Goal: Information Seeking & Learning: Learn about a topic

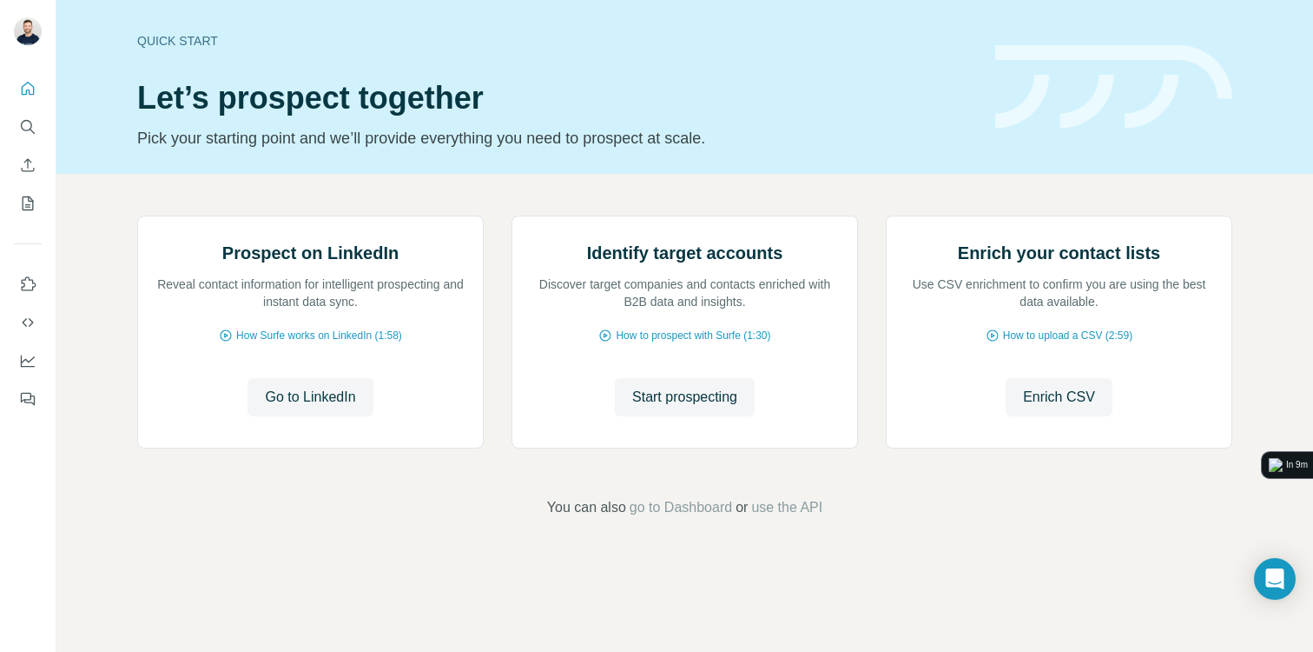
scroll to position [99, 0]
click at [30, 92] on icon "Quick start" at bounding box center [27, 88] width 17 height 17
click at [346, 407] on span "Go to LinkedIn" at bounding box center [310, 397] width 90 height 21
click at [179, 310] on p "Reveal contact information for intelligent prospecting and instant data sync." at bounding box center [310, 292] width 310 height 35
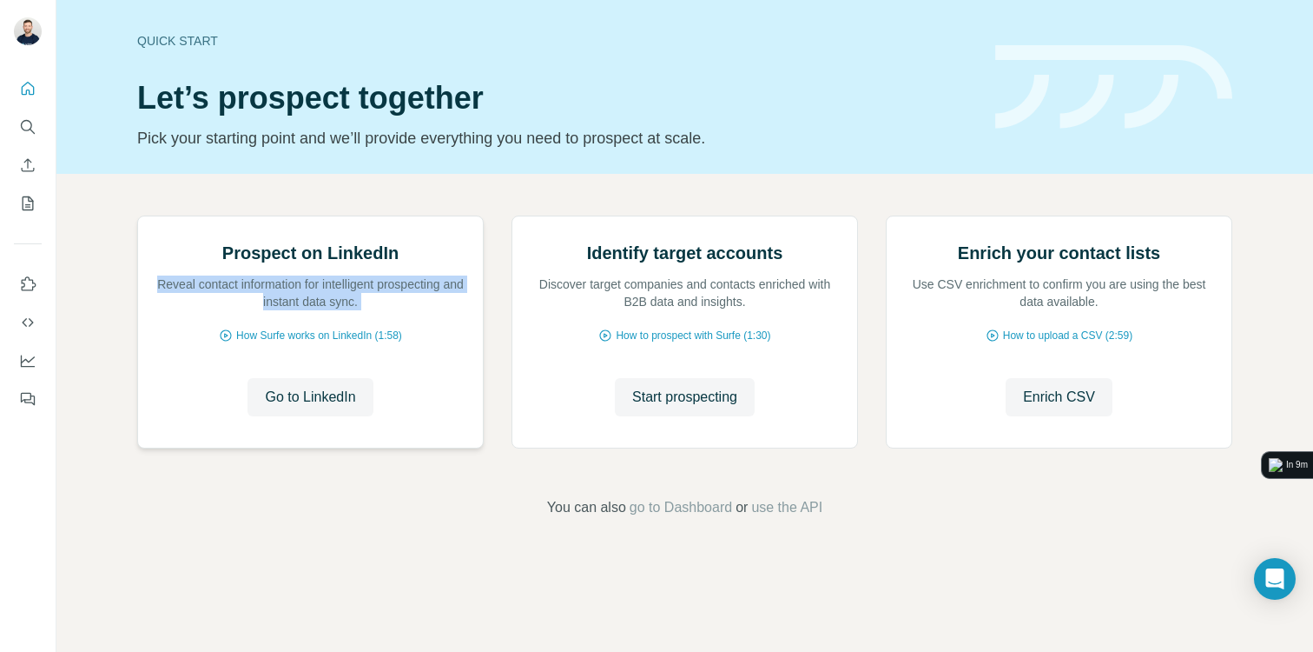
click at [179, 310] on p "Reveal contact information for intelligent prospecting and instant data sync." at bounding box center [310, 292] width 310 height 35
click at [669, 407] on span "Start prospecting" at bounding box center [684, 397] width 105 height 21
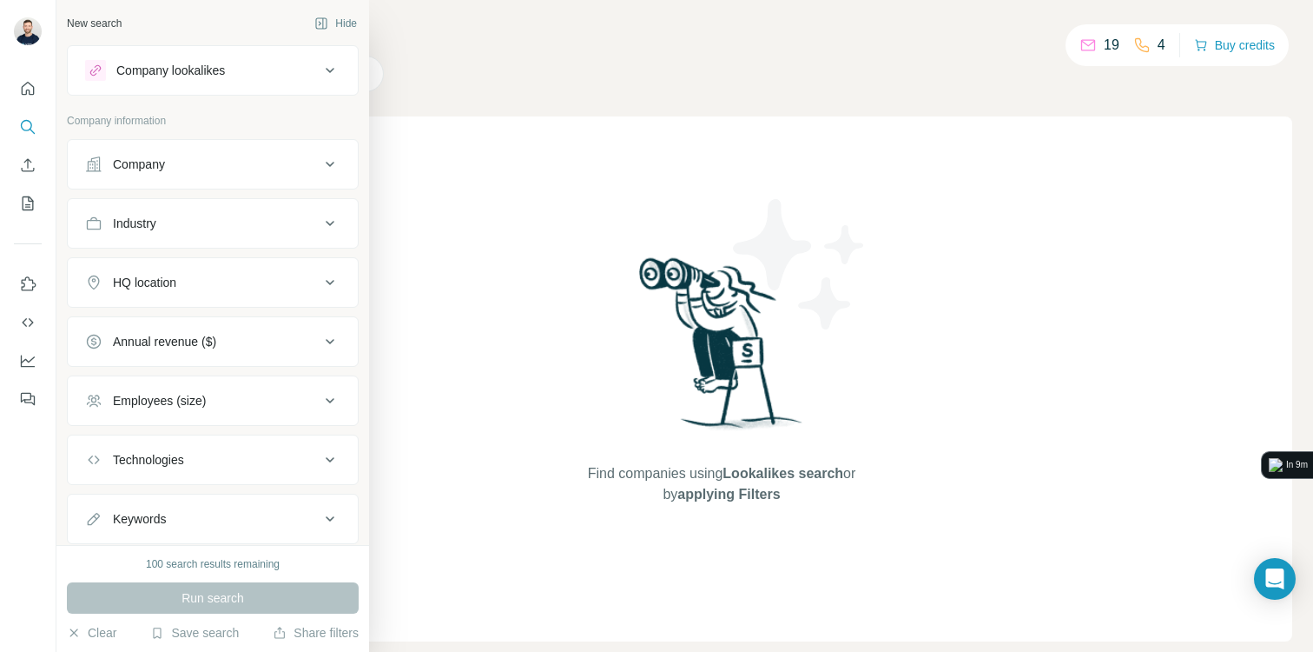
click at [318, 71] on div "Company lookalikes" at bounding box center [202, 70] width 235 height 21
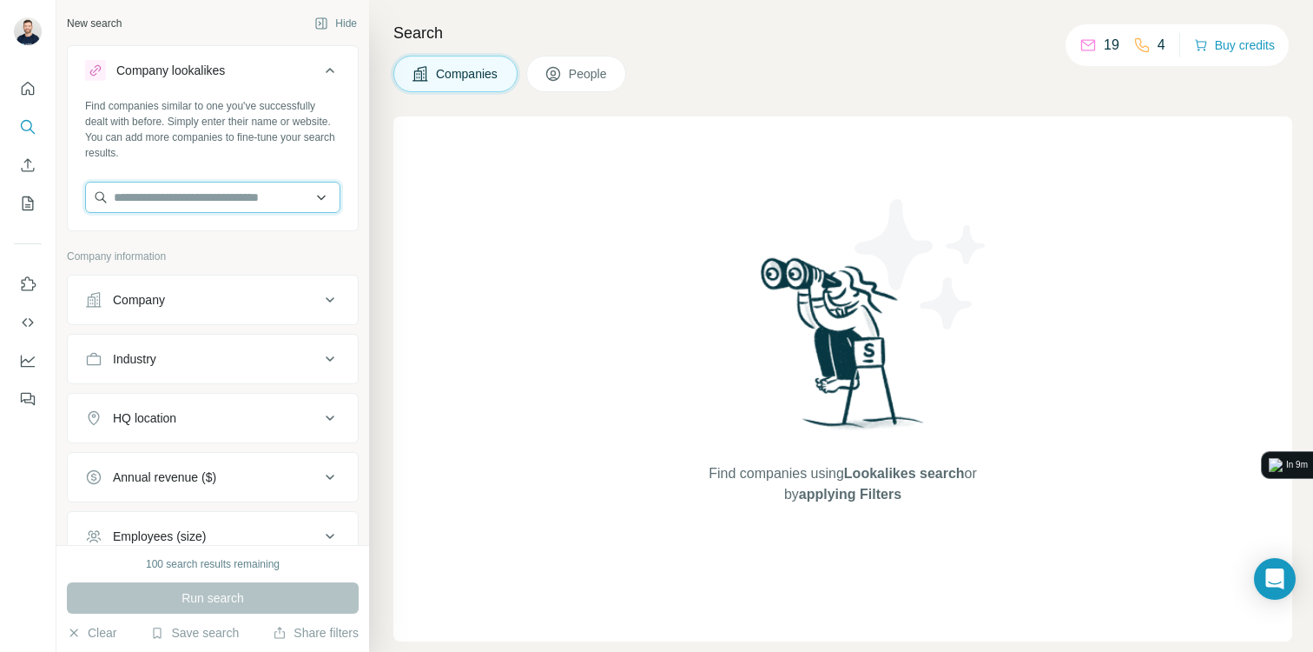
click at [216, 193] on input "text" at bounding box center [212, 197] width 255 height 31
type input "*"
click at [308, 122] on div "Find companies similar to one you've successfully dealt with before. Simply ent…" at bounding box center [212, 129] width 255 height 63
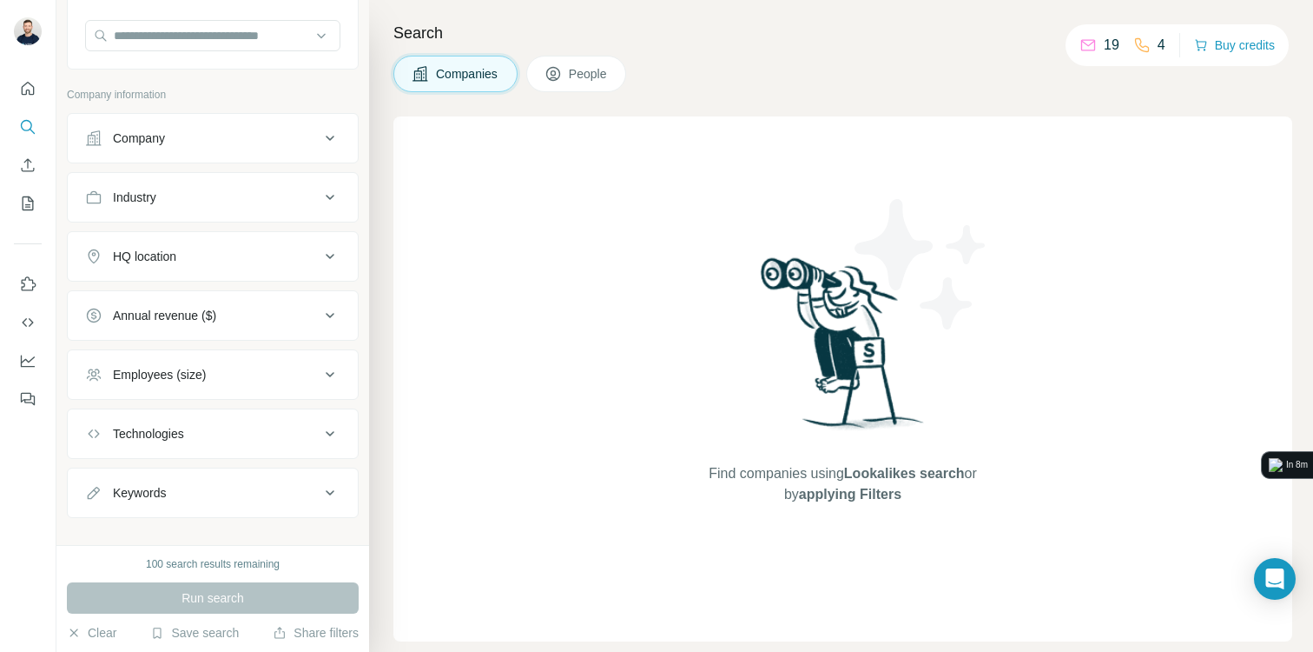
scroll to position [183, 0]
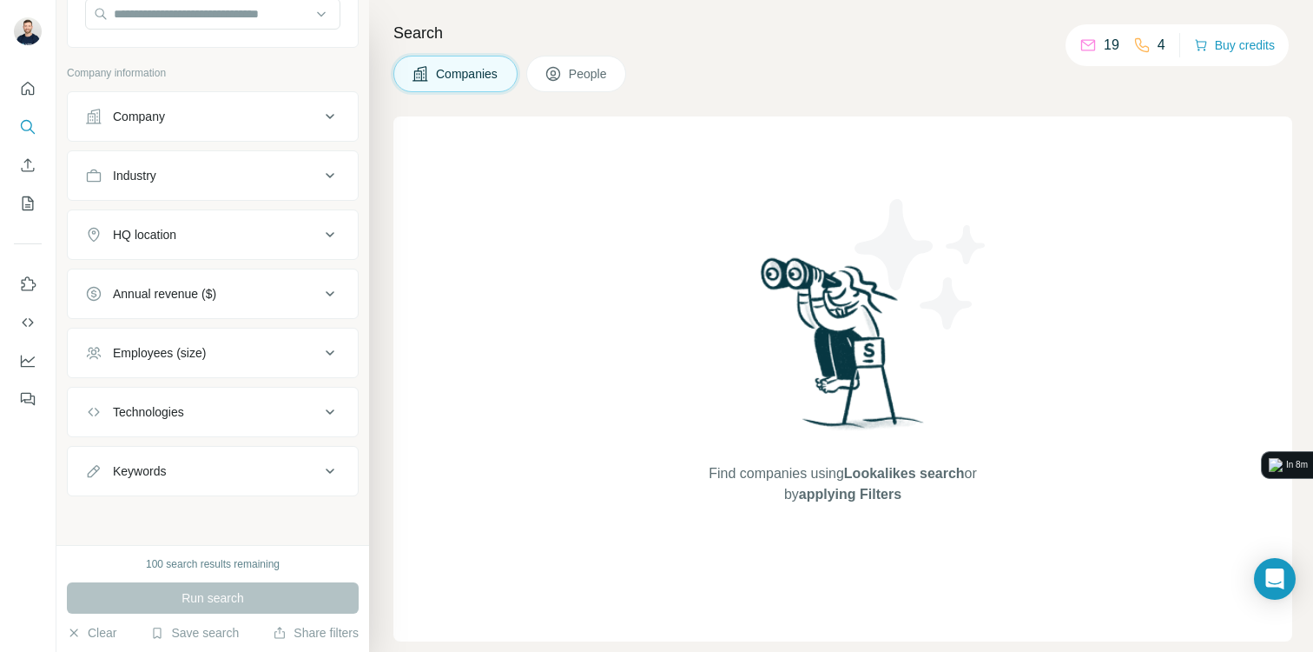
click at [246, 363] on button "Employees (size)" at bounding box center [213, 353] width 290 height 42
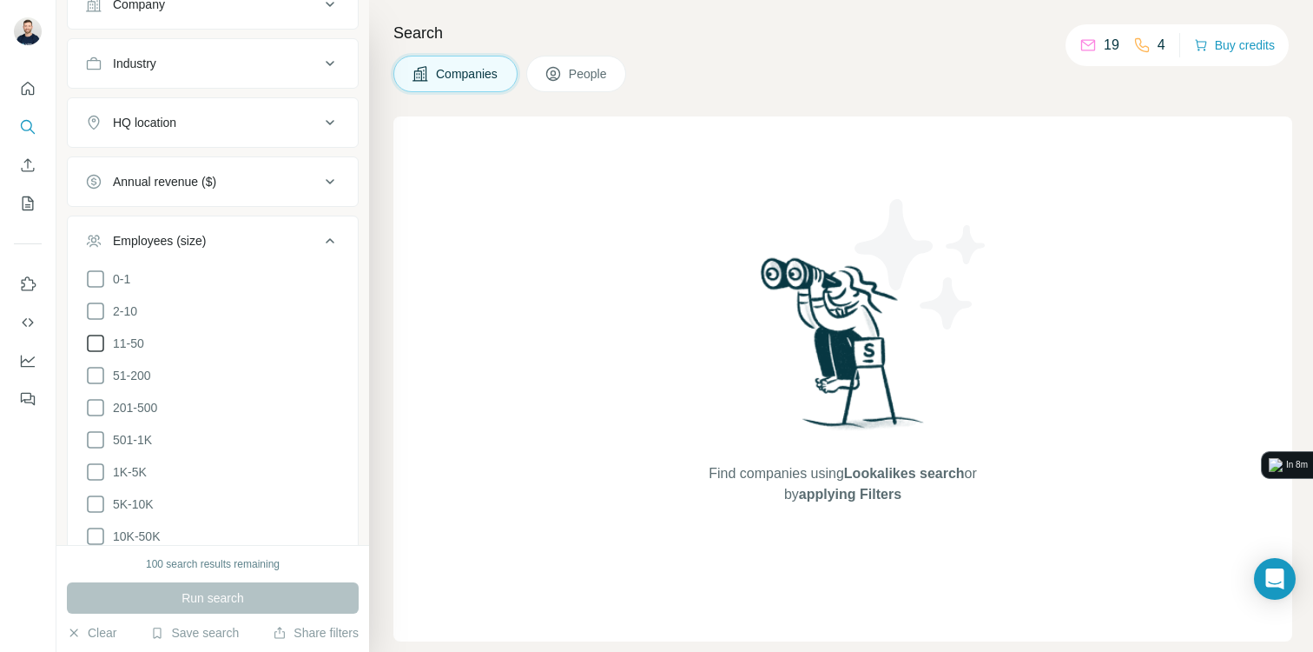
scroll to position [317, 0]
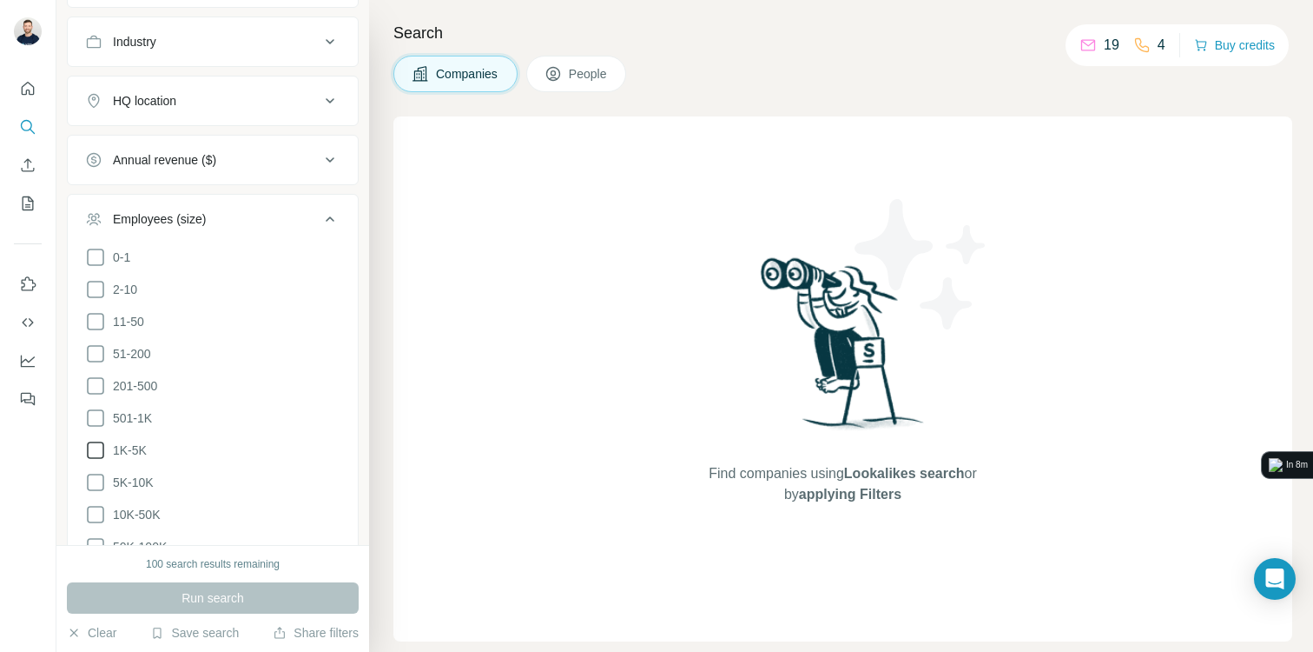
click at [98, 448] on icon at bounding box center [95, 450] width 21 height 21
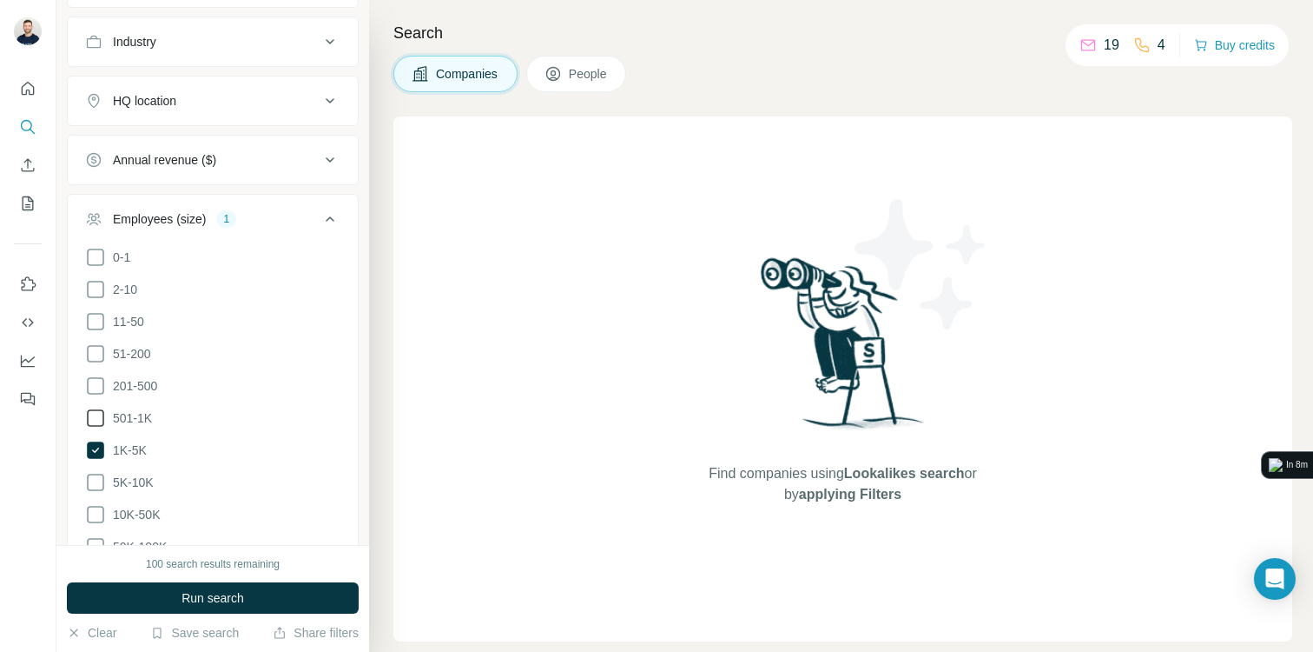
click at [98, 420] on icon at bounding box center [95, 417] width 21 height 21
click at [100, 477] on icon at bounding box center [95, 482] width 21 height 21
click at [101, 419] on icon at bounding box center [95, 417] width 17 height 17
click at [322, 222] on icon at bounding box center [330, 218] width 21 height 21
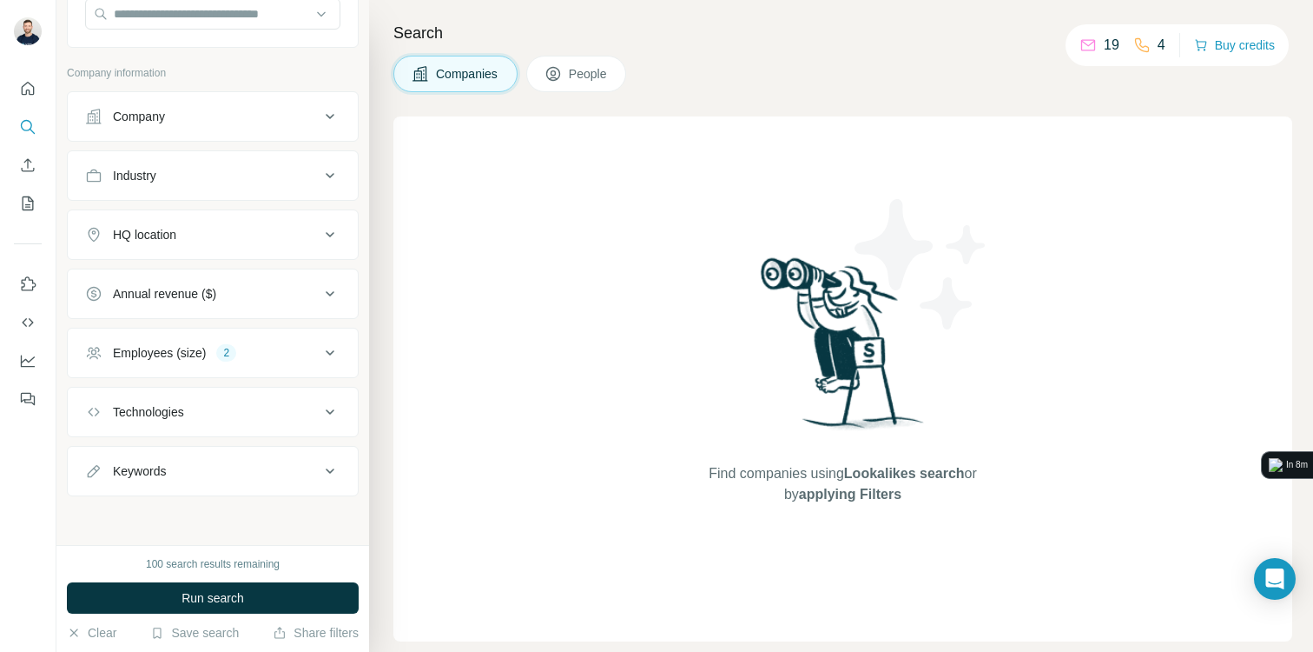
click at [303, 389] on div "Technologies" at bounding box center [213, 412] width 292 height 50
click at [302, 398] on button "Technologies" at bounding box center [213, 412] width 290 height 42
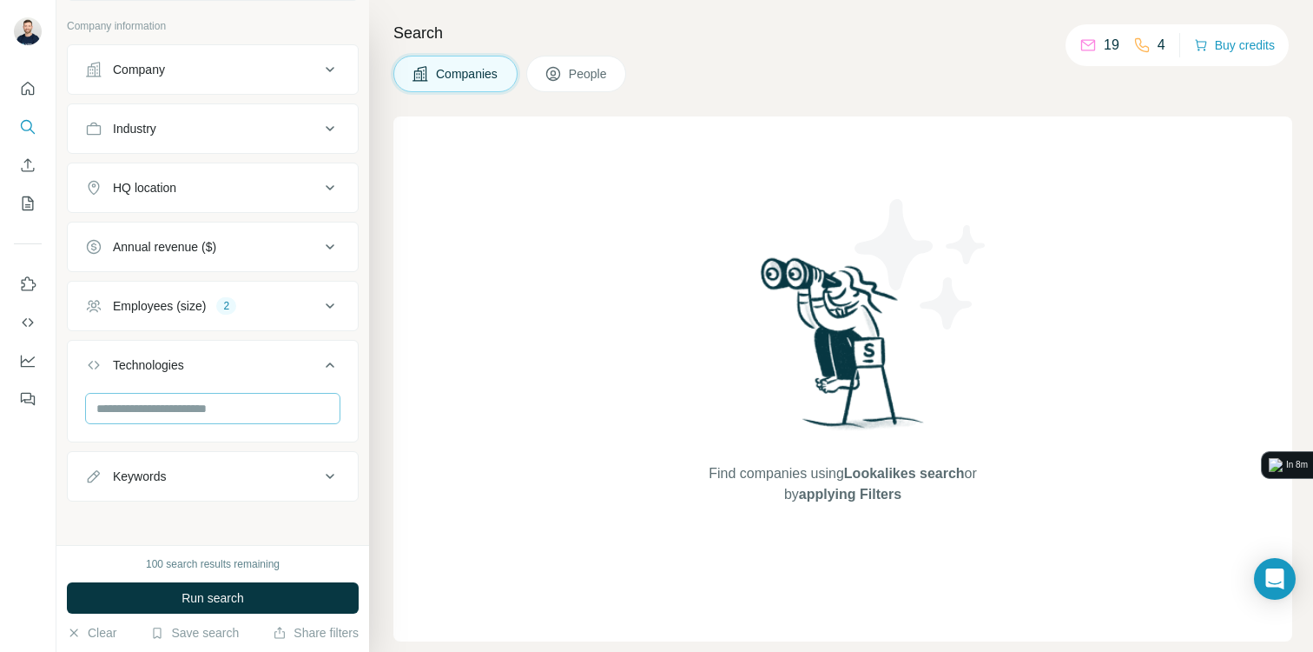
scroll to position [231, 0]
click at [220, 397] on input "text" at bounding box center [212, 407] width 255 height 31
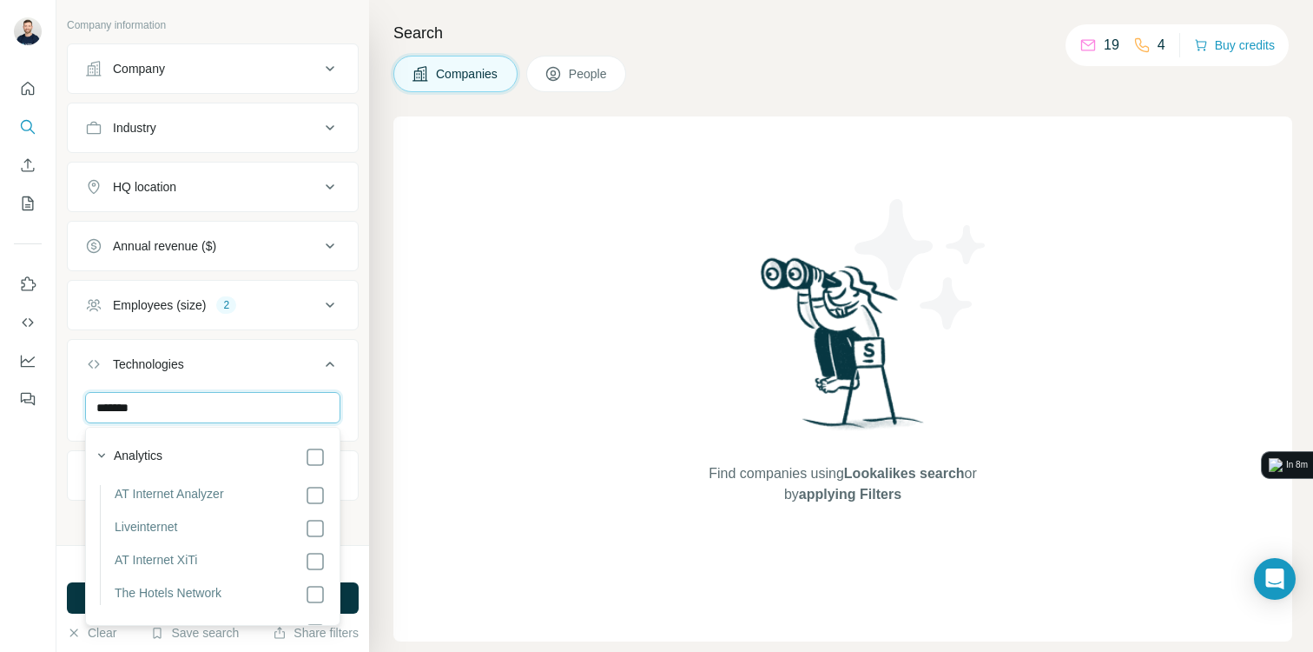
type input "********"
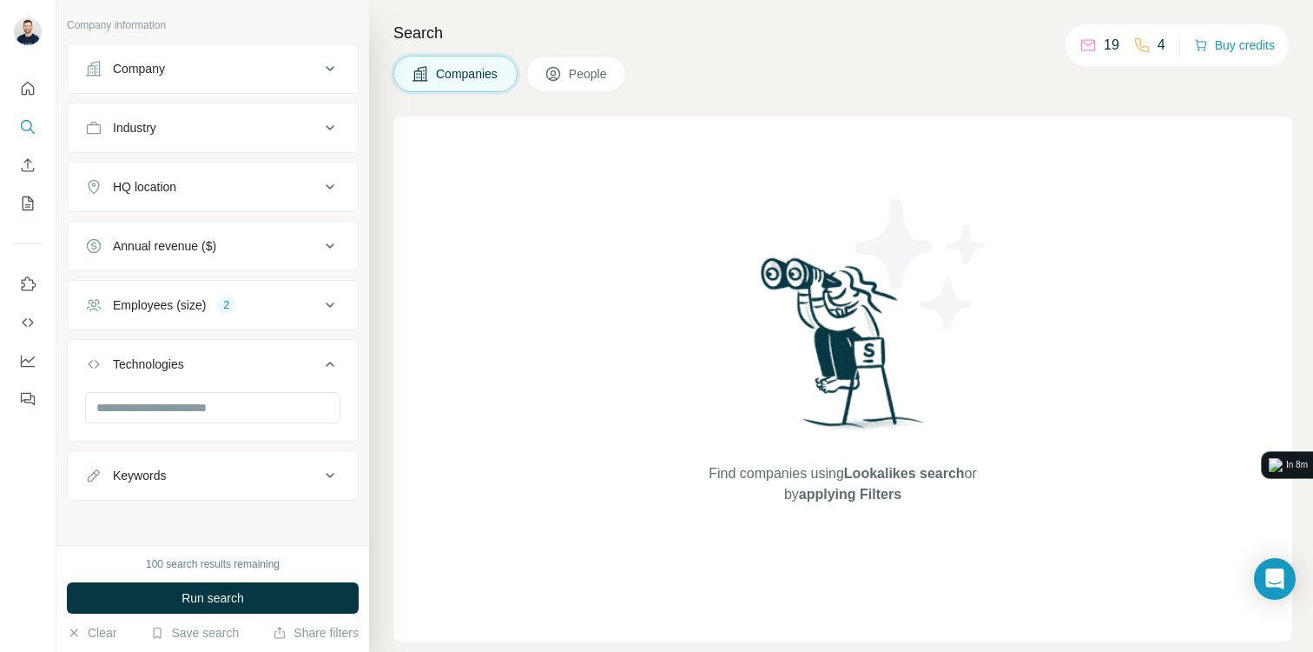
click at [255, 365] on div "Technologies" at bounding box center [202, 363] width 235 height 17
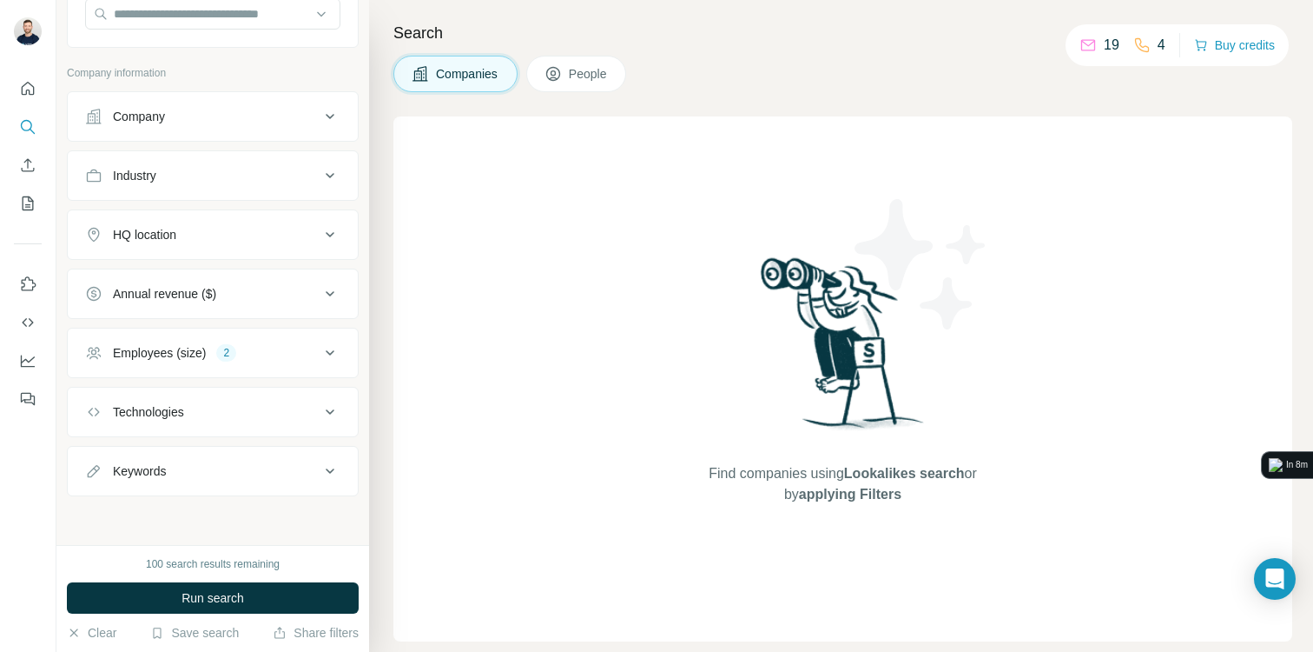
click at [273, 174] on div "Industry" at bounding box center [202, 175] width 235 height 17
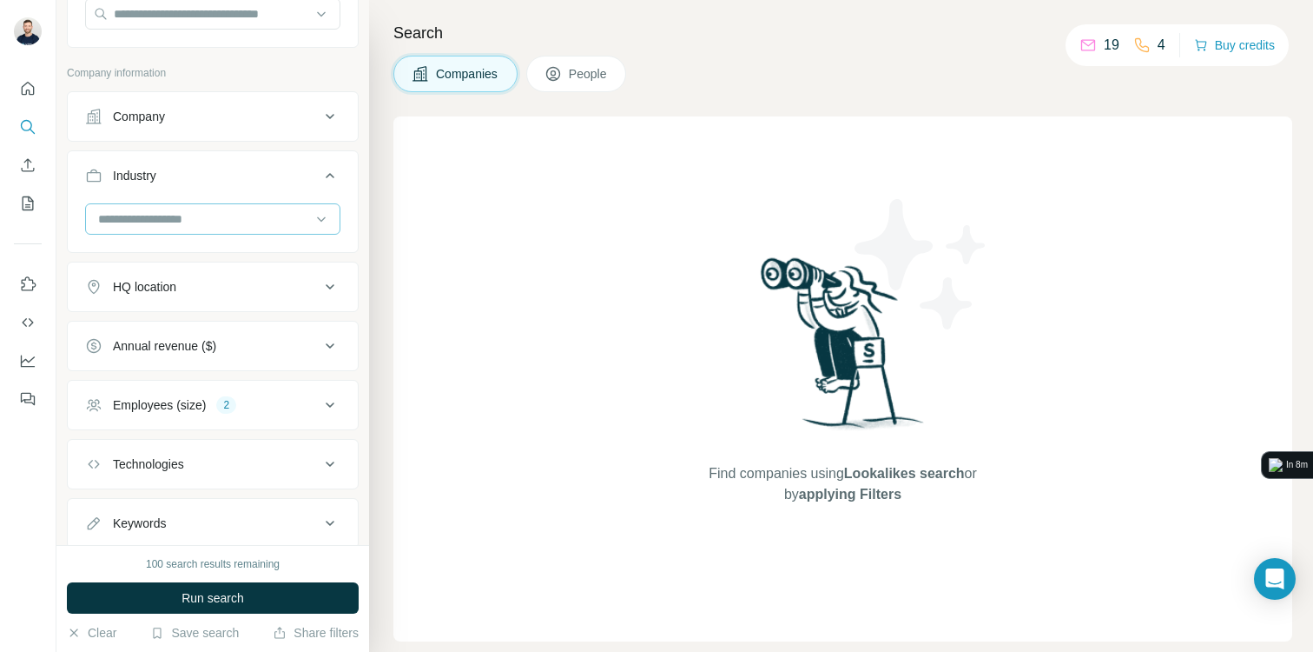
click at [237, 214] on input at bounding box center [203, 218] width 215 height 19
click at [176, 227] on input at bounding box center [203, 218] width 215 height 19
click at [176, 226] on input at bounding box center [203, 218] width 215 height 19
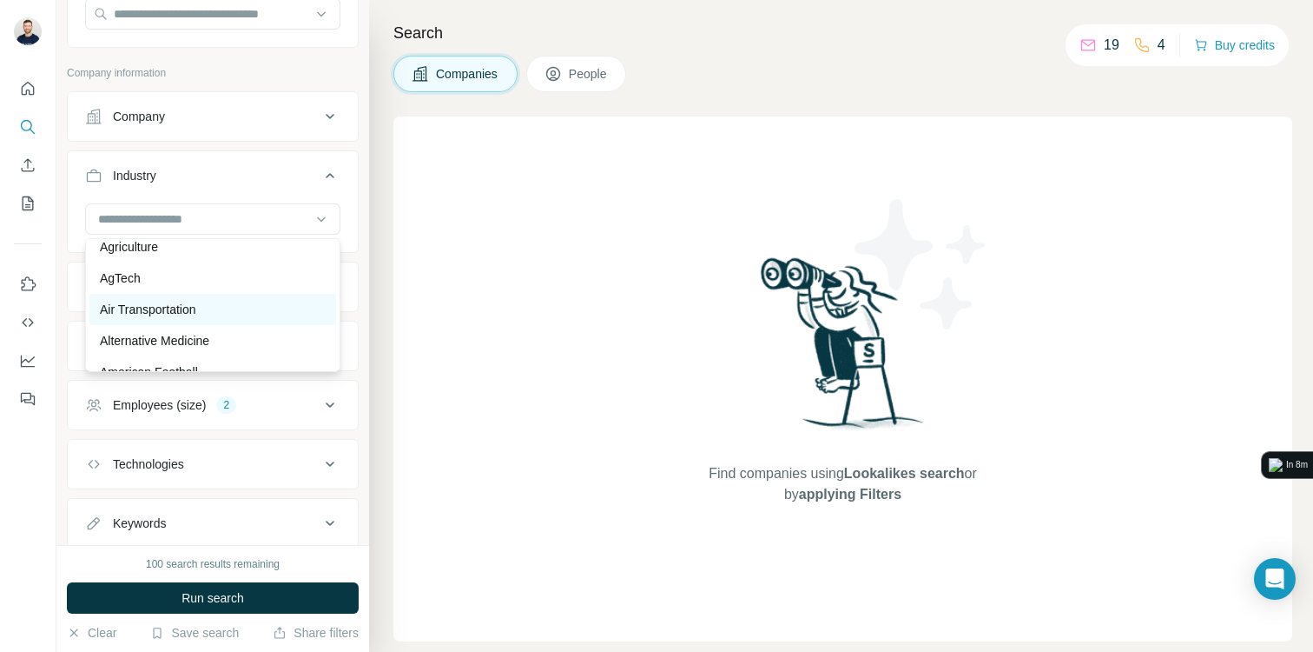
click at [187, 308] on p "Air Transportation" at bounding box center [148, 309] width 96 height 17
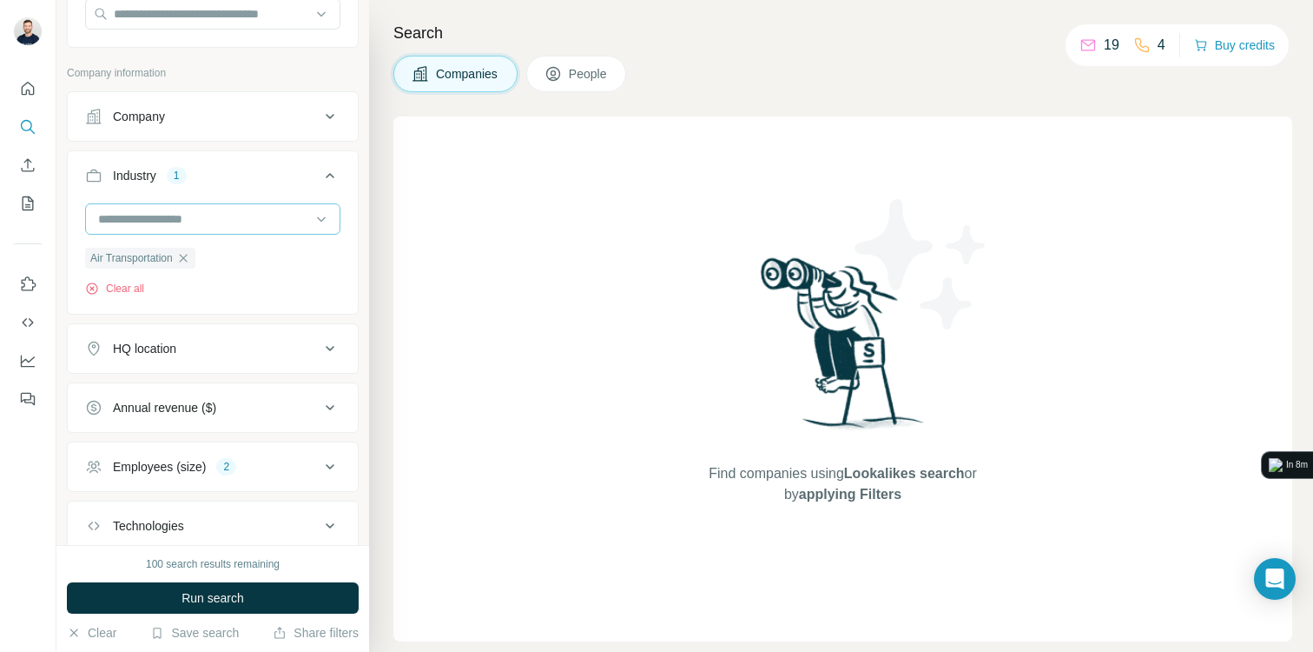
click at [216, 222] on input at bounding box center [203, 218] width 215 height 19
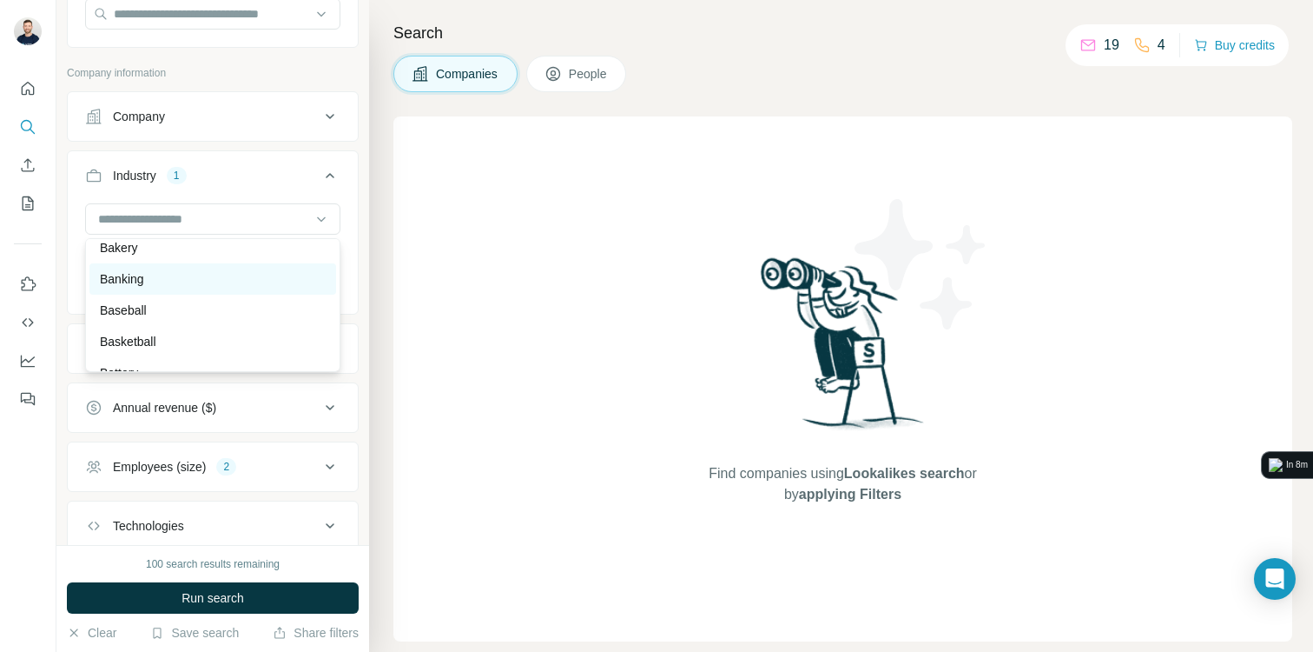
click at [150, 273] on div "Banking" at bounding box center [213, 278] width 226 height 17
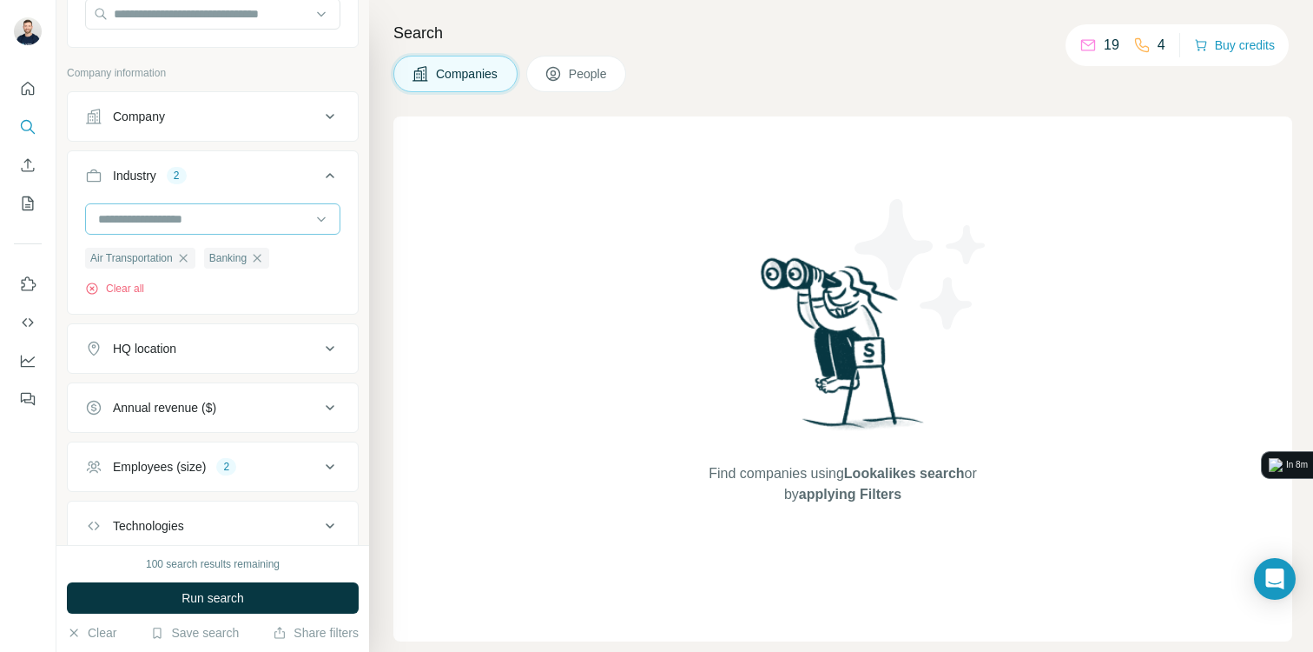
click at [190, 222] on input at bounding box center [203, 218] width 215 height 19
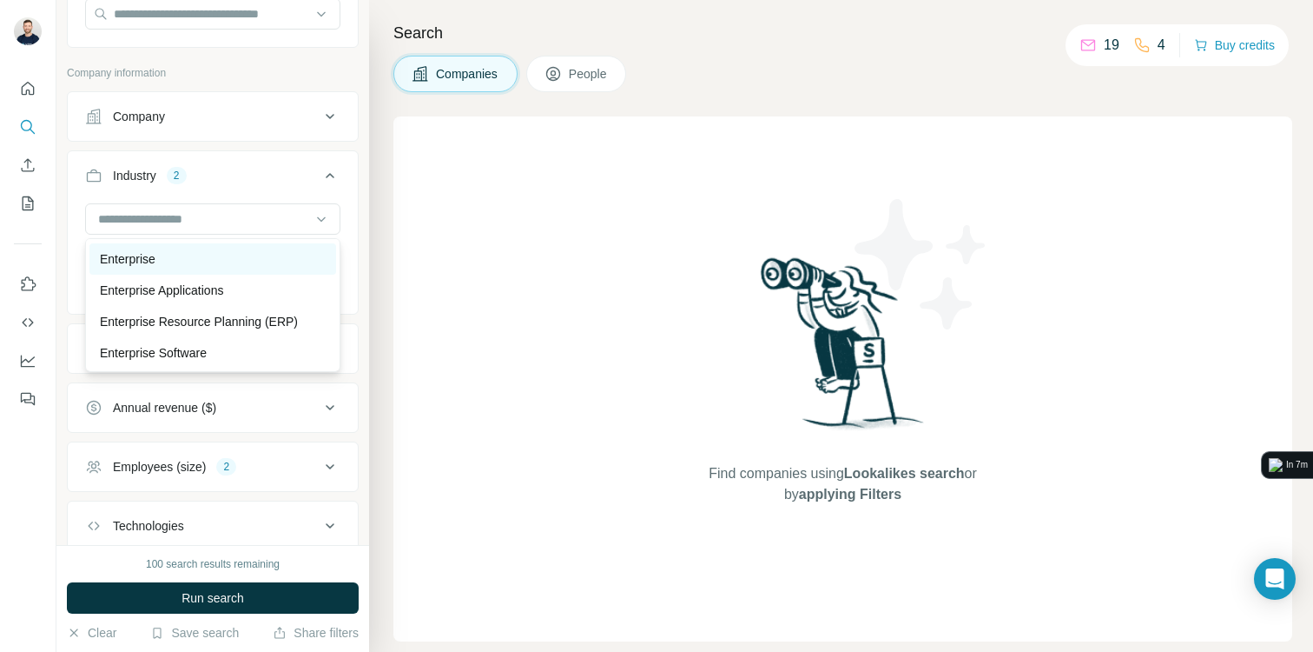
scroll to position [6222, 0]
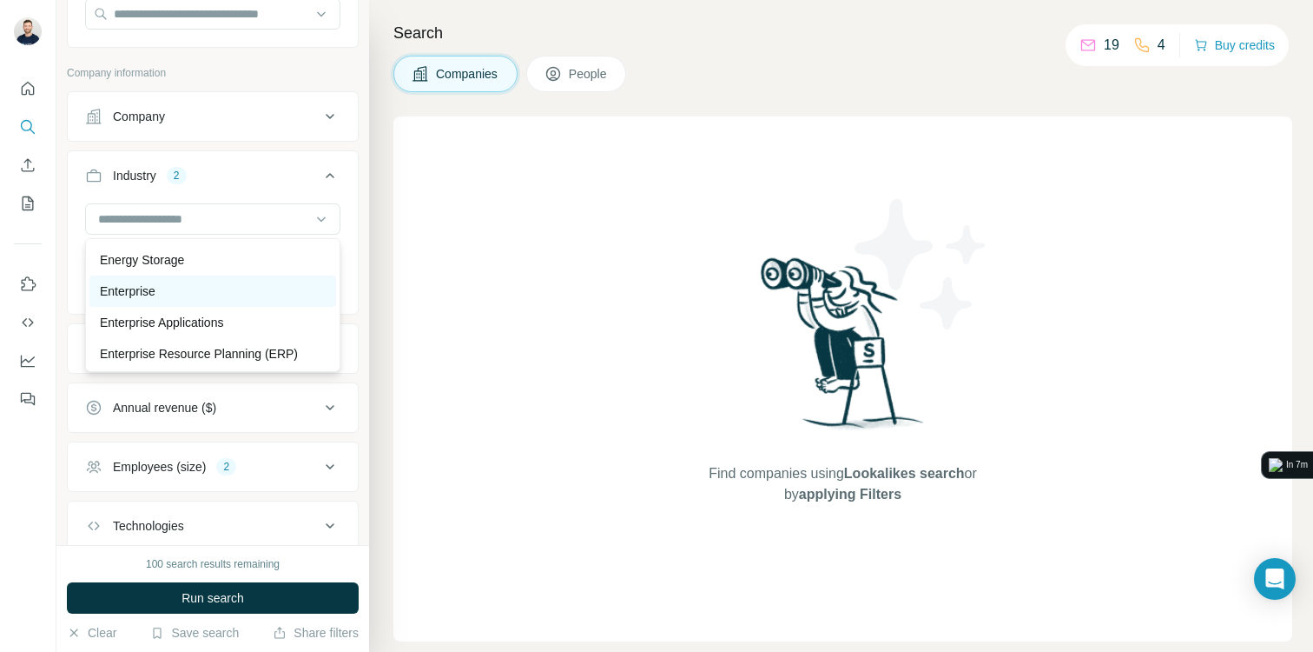
click at [235, 279] on div "Enterprise" at bounding box center [212, 290] width 247 height 31
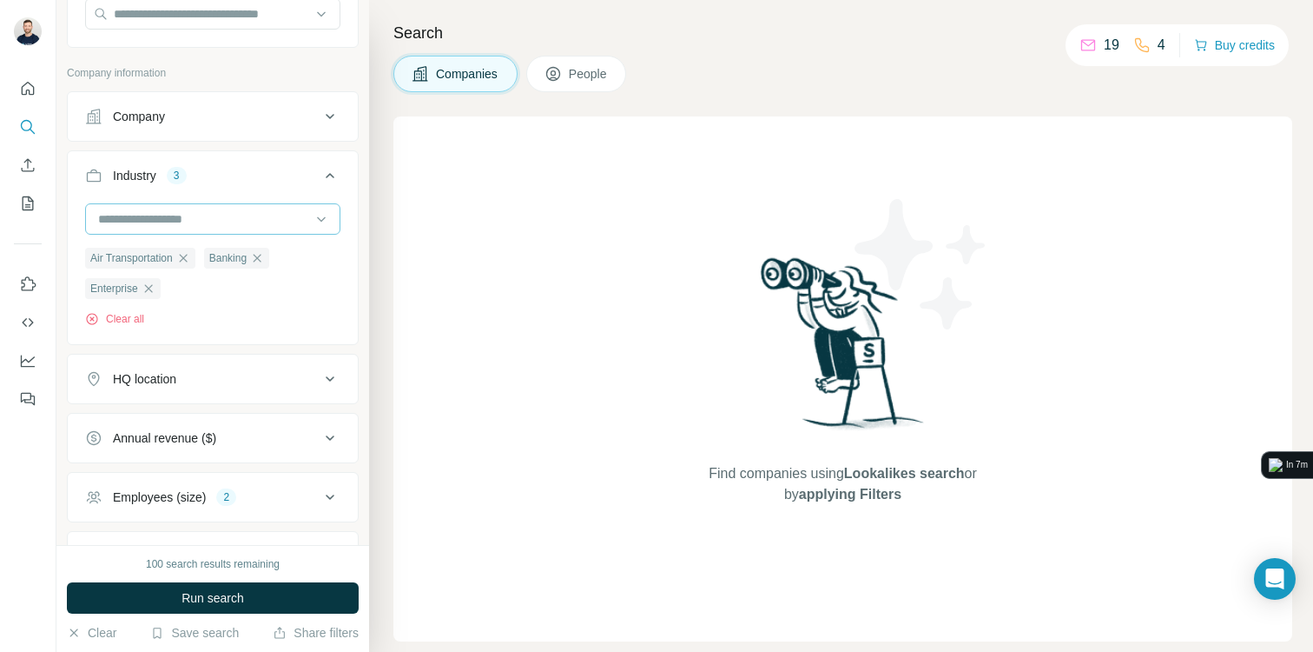
click at [244, 209] on input at bounding box center [203, 218] width 215 height 19
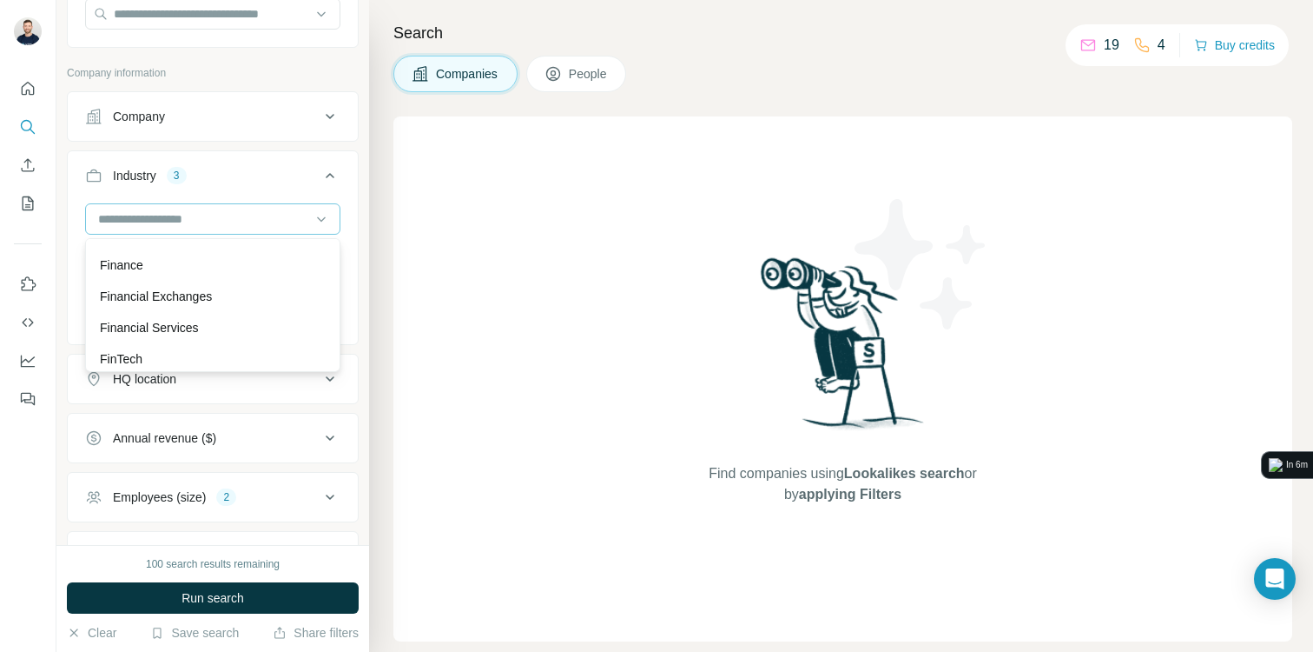
scroll to position [7080, 0]
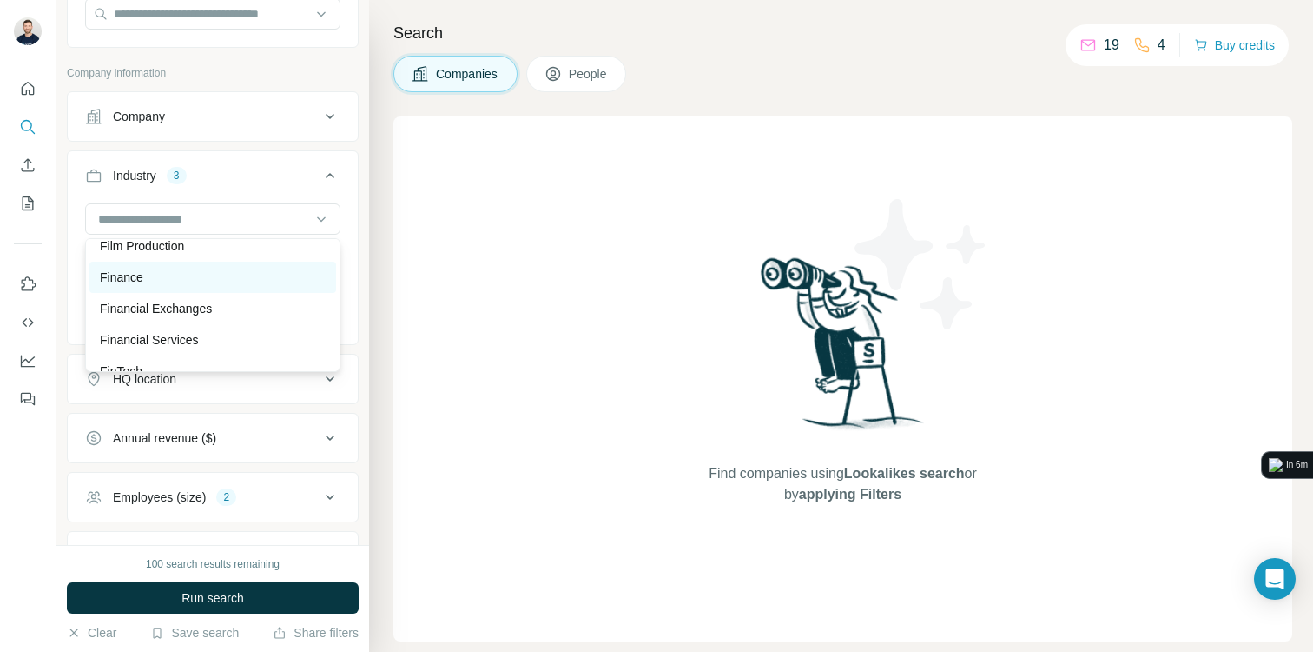
click at [218, 280] on div "Finance" at bounding box center [213, 276] width 226 height 17
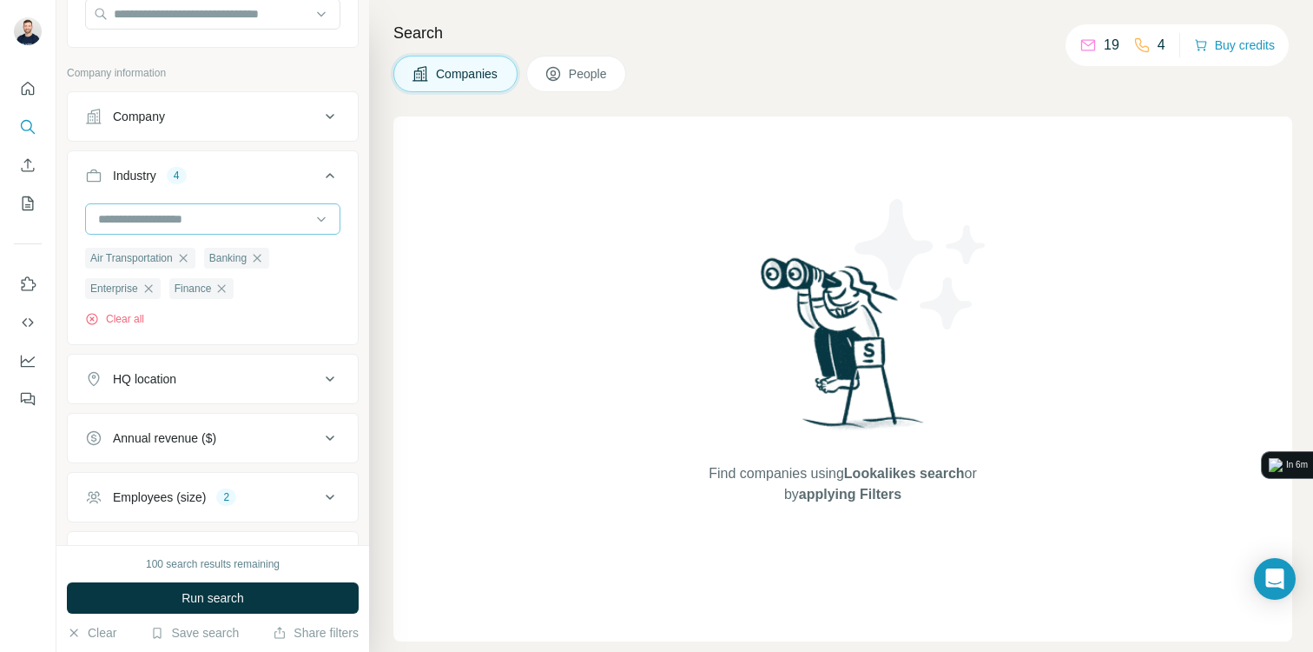
click at [241, 222] on input at bounding box center [203, 218] width 215 height 19
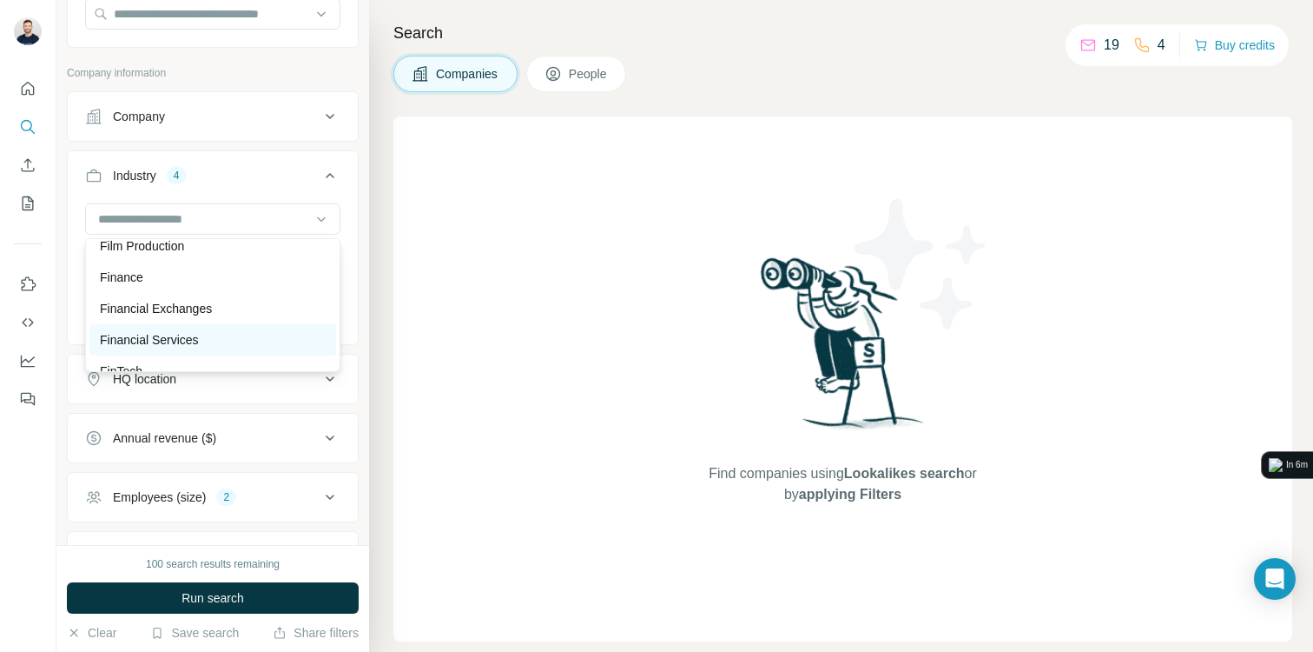
click at [228, 329] on div "Financial Services" at bounding box center [212, 339] width 247 height 31
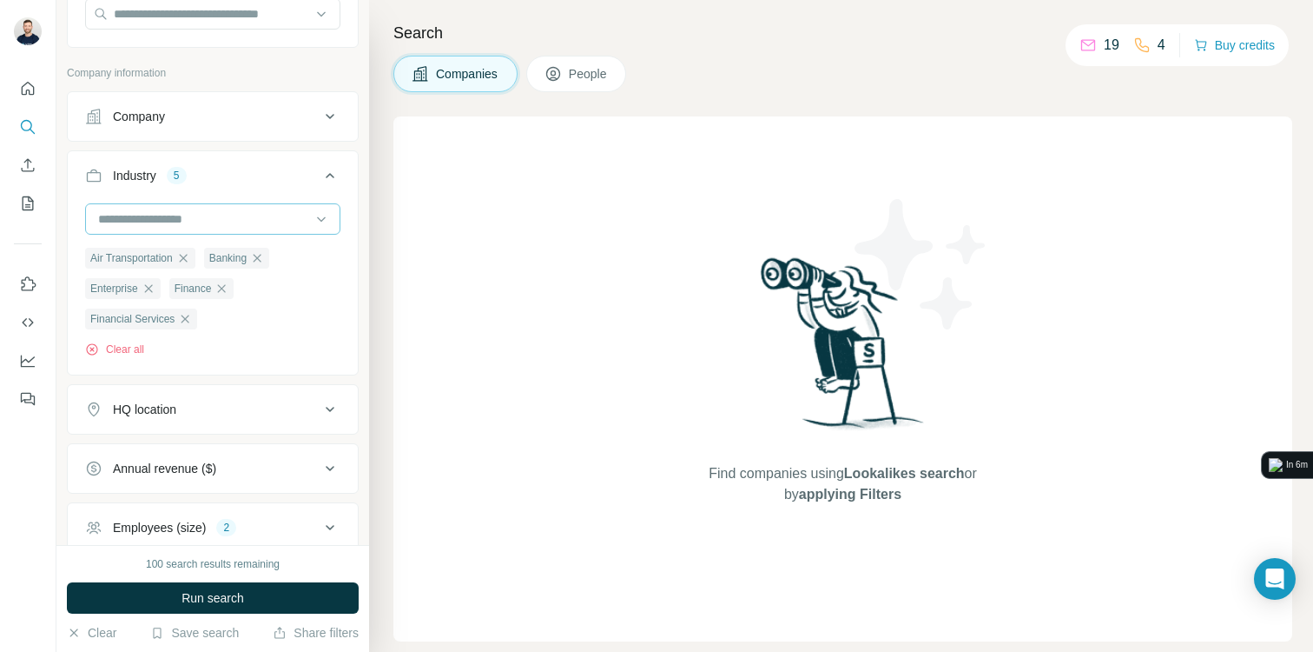
click at [233, 216] on input at bounding box center [203, 218] width 215 height 19
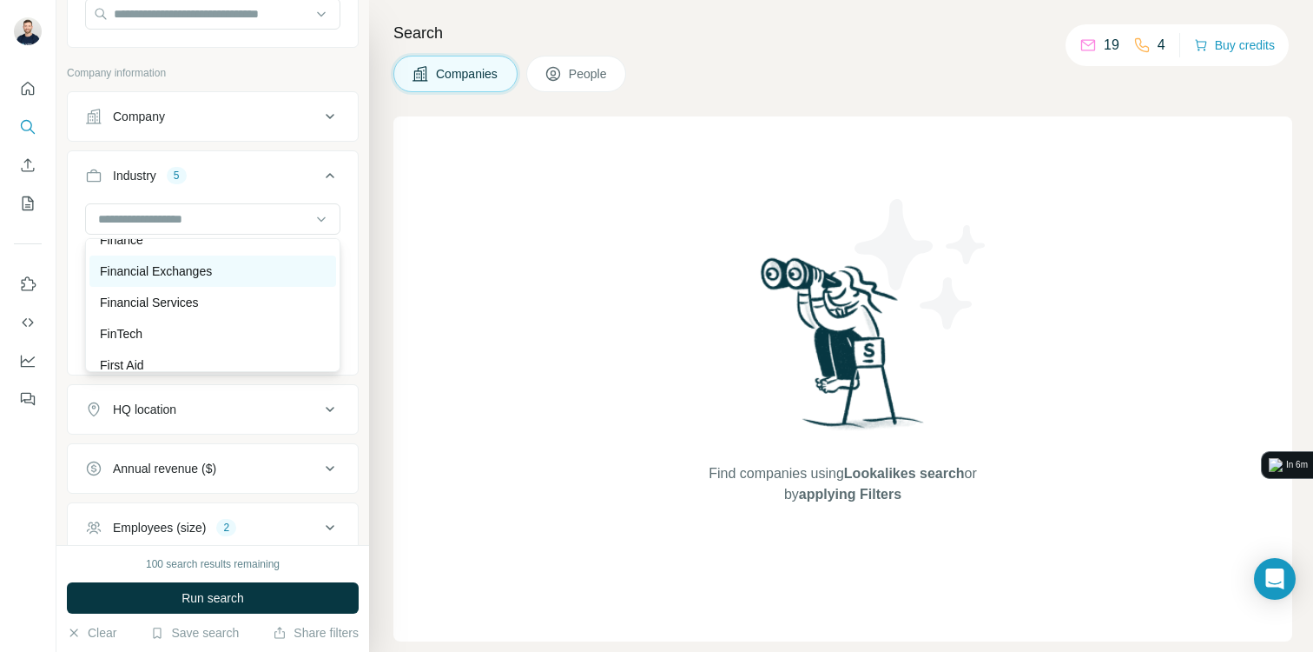
scroll to position [7118, 0]
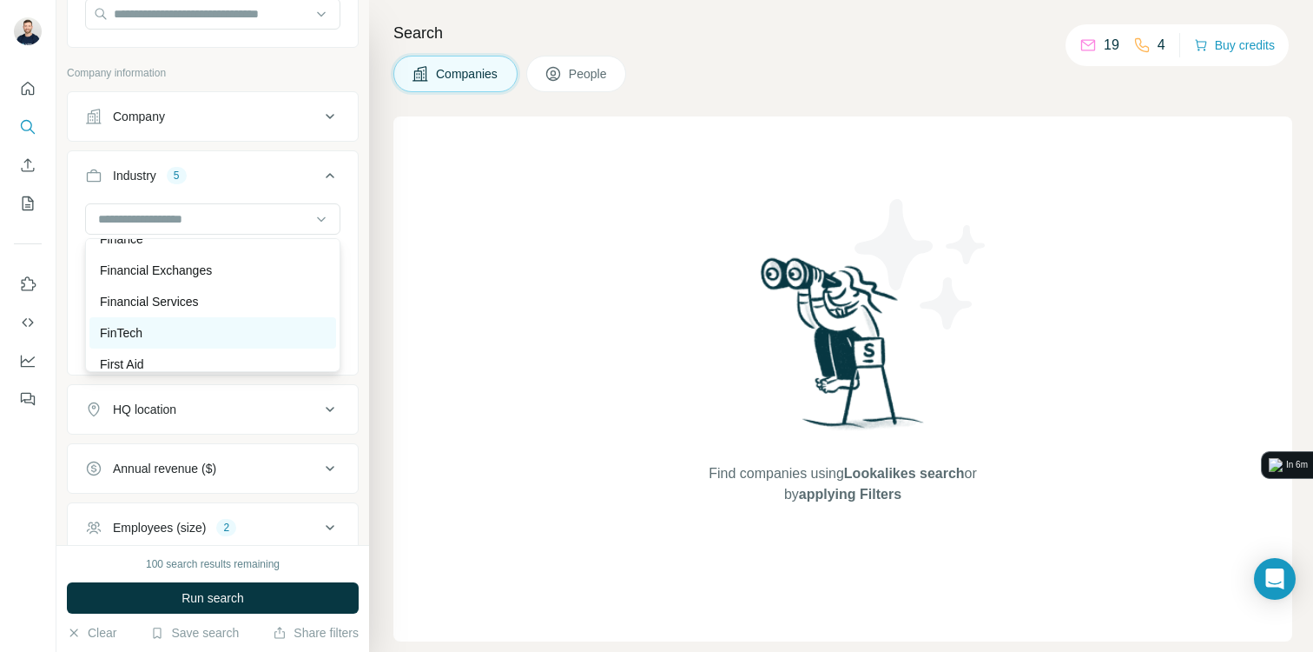
click at [202, 329] on div "FinTech" at bounding box center [213, 332] width 226 height 17
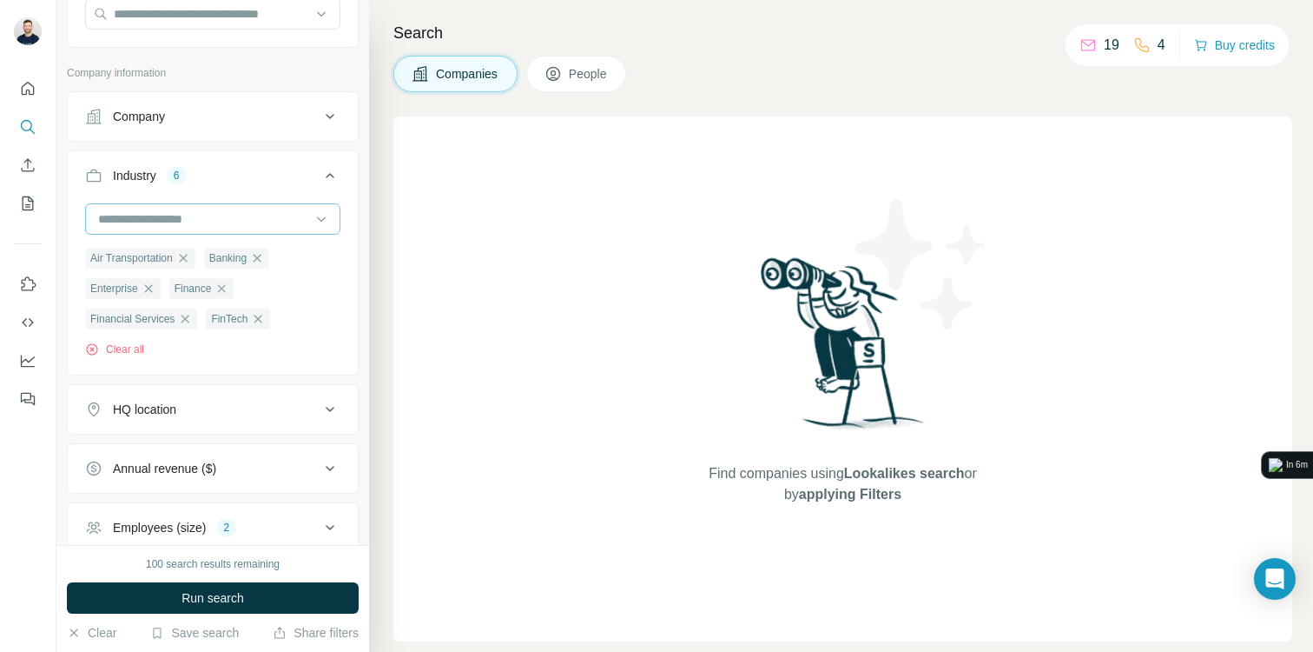
click at [230, 217] on input at bounding box center [203, 218] width 215 height 19
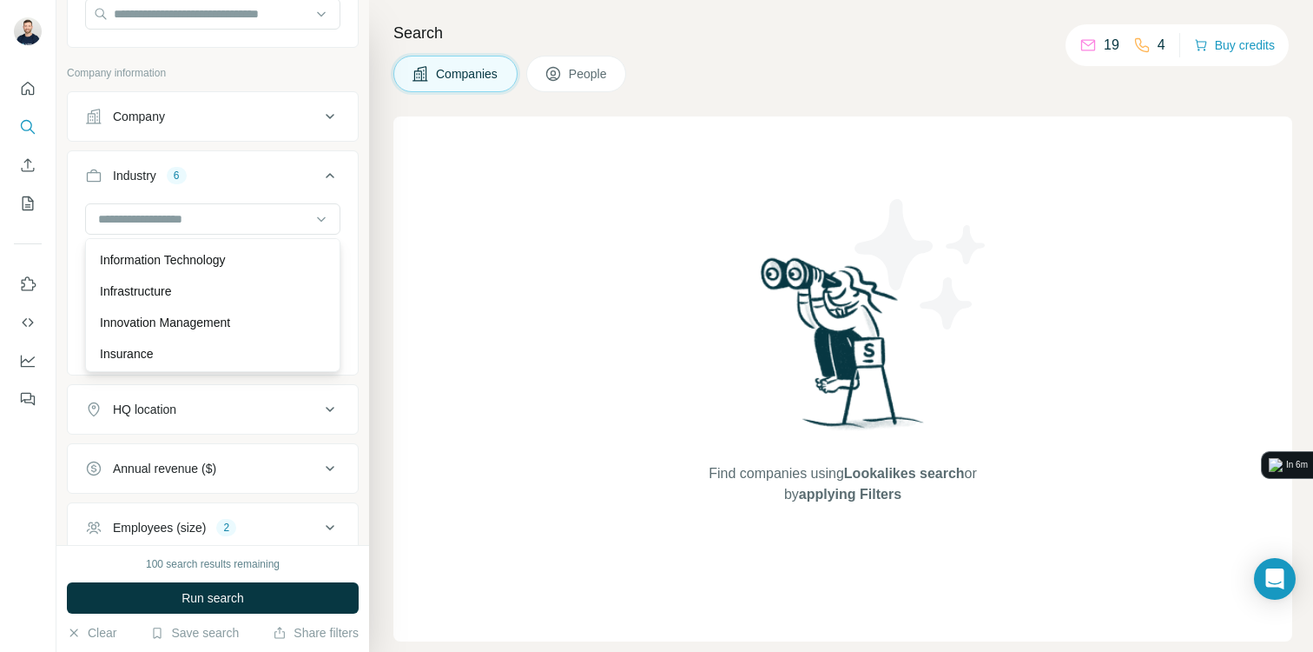
scroll to position [9491, 0]
click at [169, 350] on div "Insurance" at bounding box center [213, 354] width 226 height 17
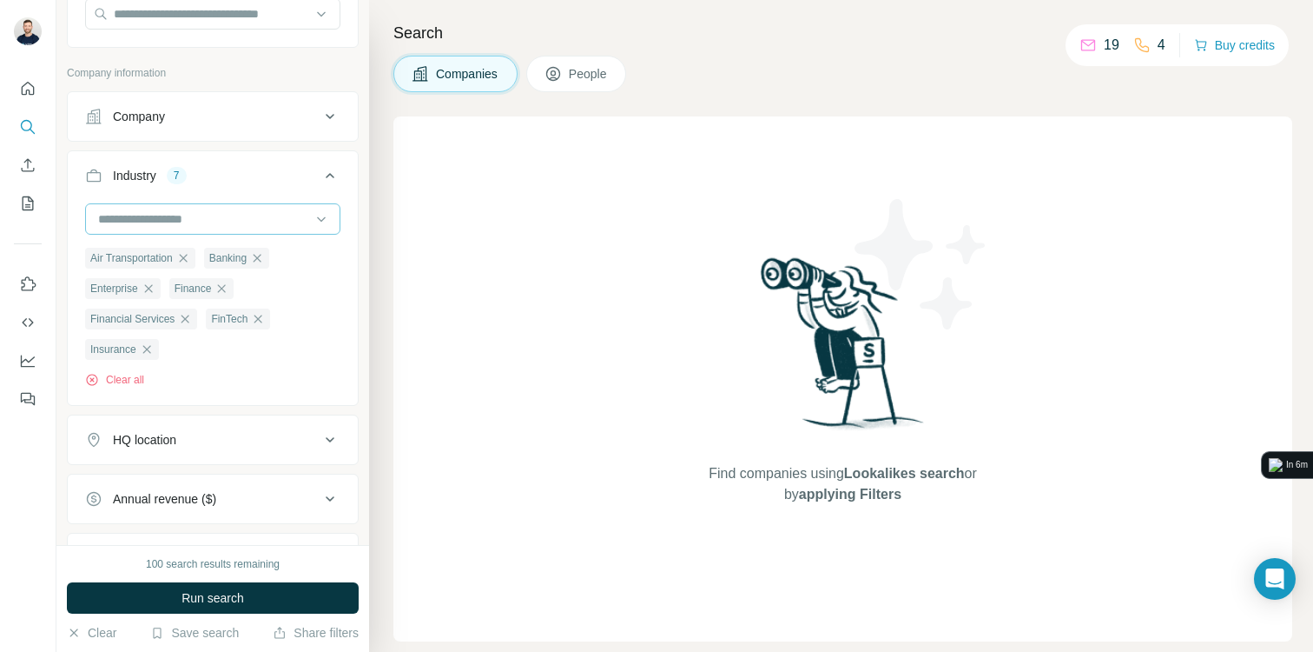
click at [224, 205] on div at bounding box center [203, 219] width 215 height 30
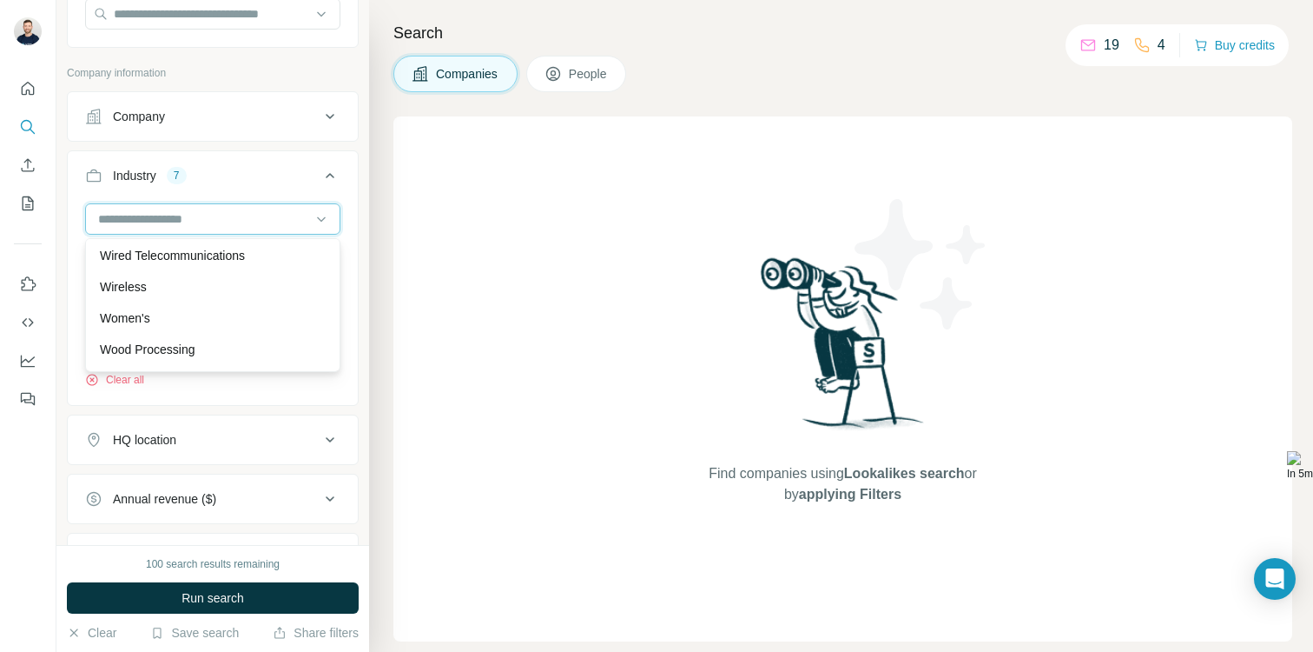
scroll to position [19407, 0]
click at [251, 209] on input at bounding box center [203, 218] width 215 height 19
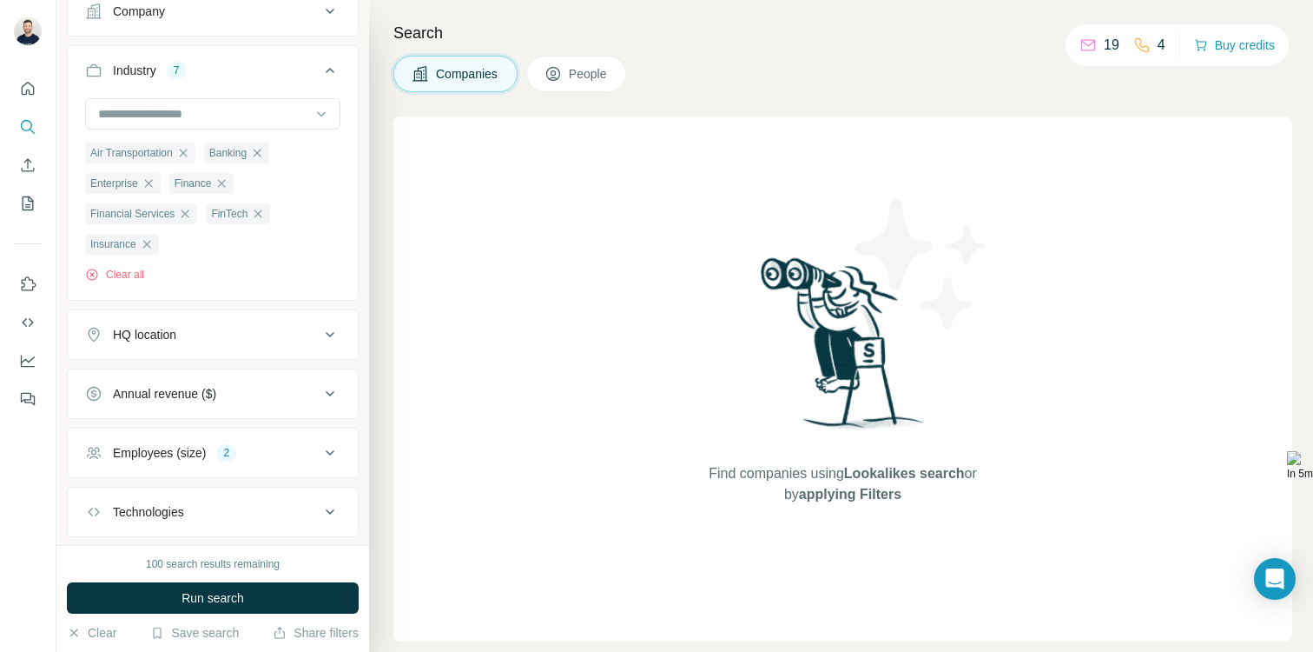
scroll to position [290, 0]
click at [269, 334] on div "HQ location" at bounding box center [202, 332] width 235 height 17
click at [224, 378] on input "text" at bounding box center [212, 376] width 255 height 31
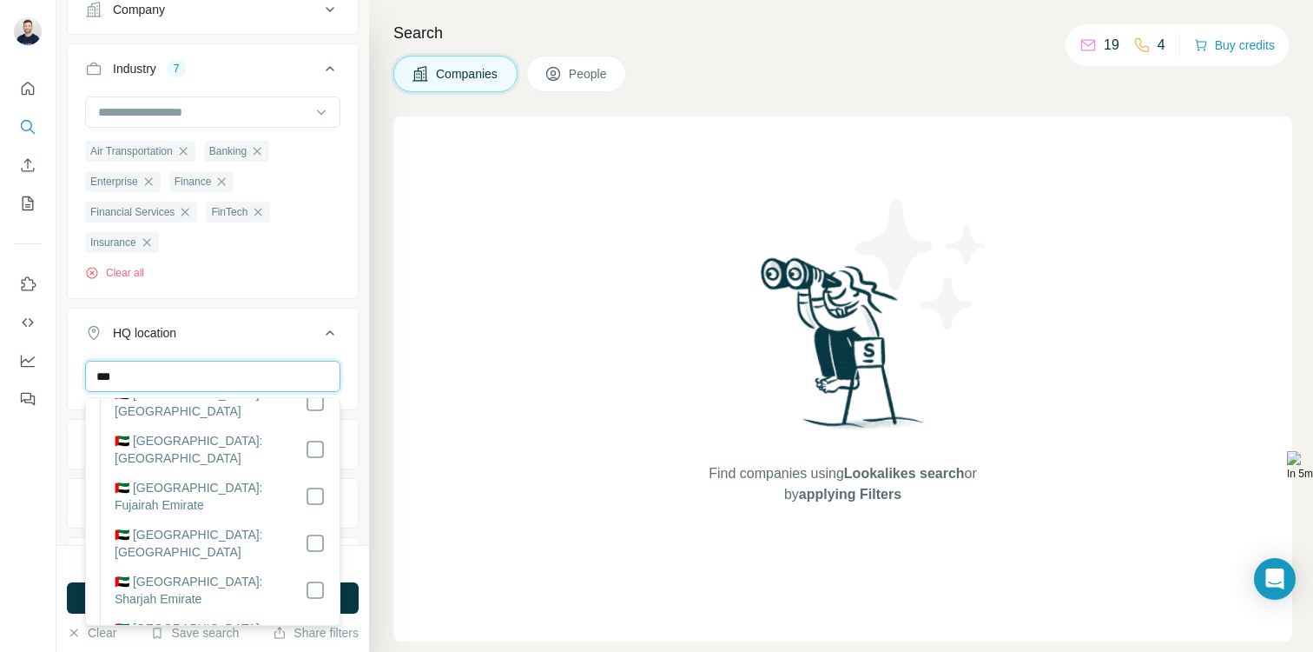
scroll to position [0, 0]
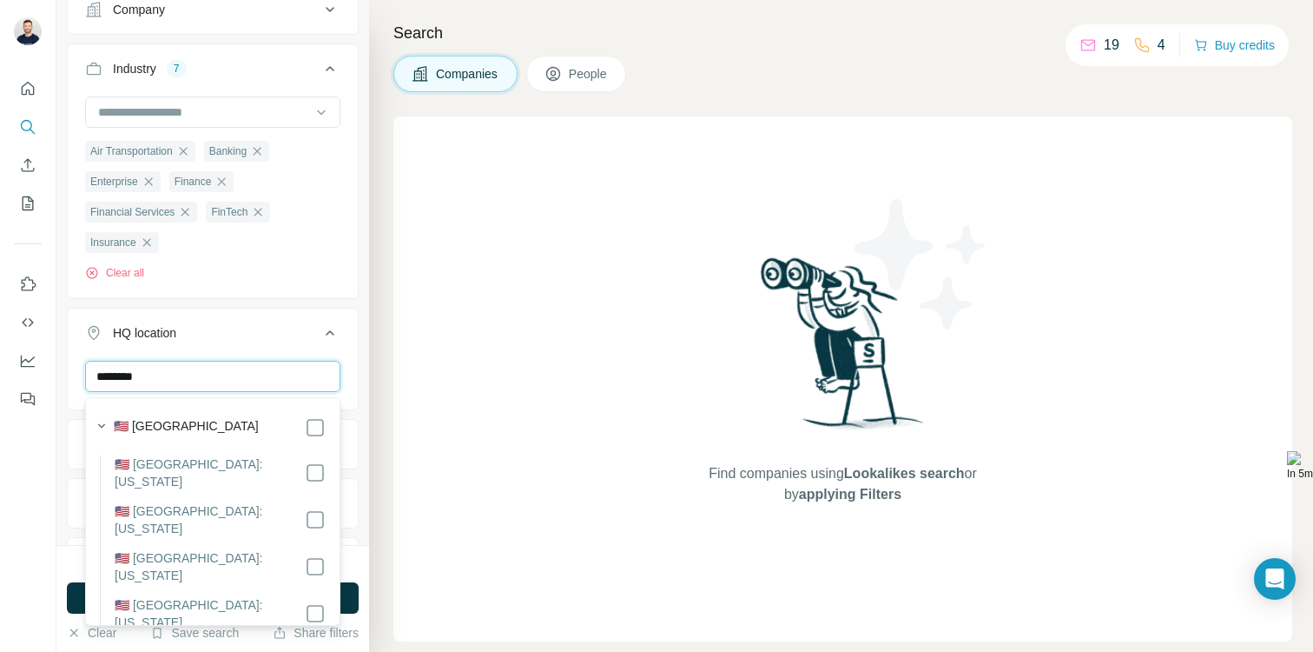
type input "********"
click at [174, 375] on input "********" at bounding box center [212, 376] width 255 height 31
click at [228, 341] on div "HQ location 1" at bounding box center [202, 332] width 235 height 17
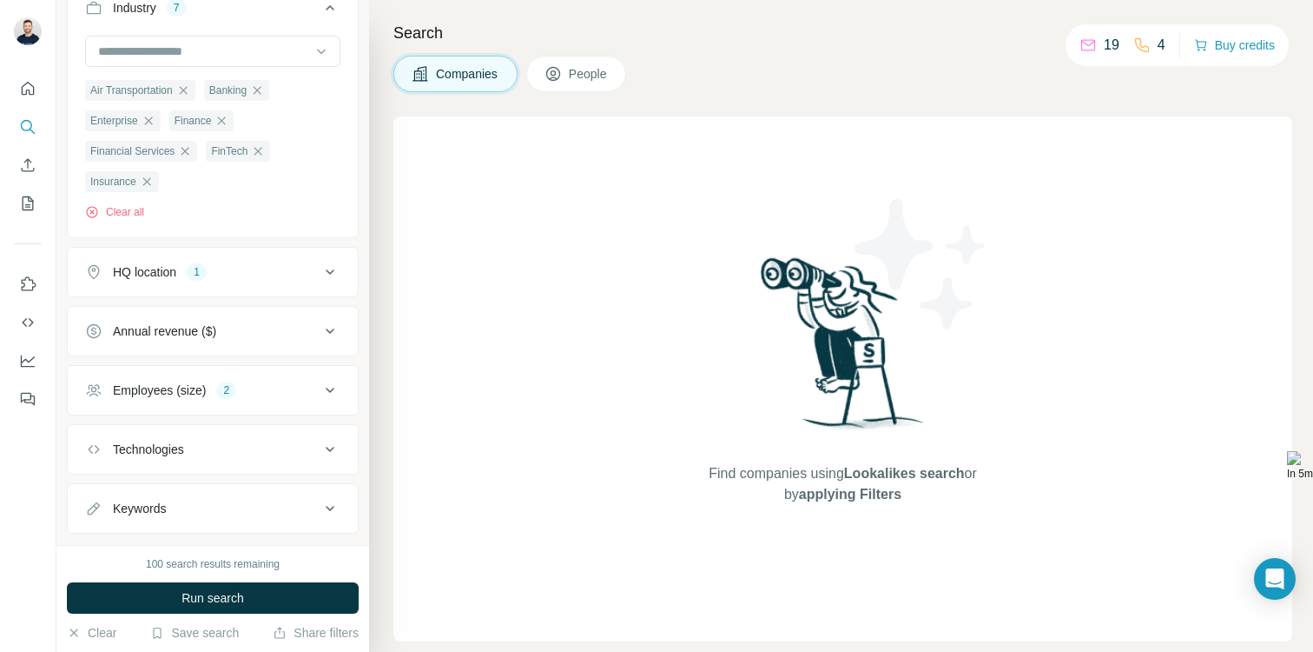
scroll to position [390, 0]
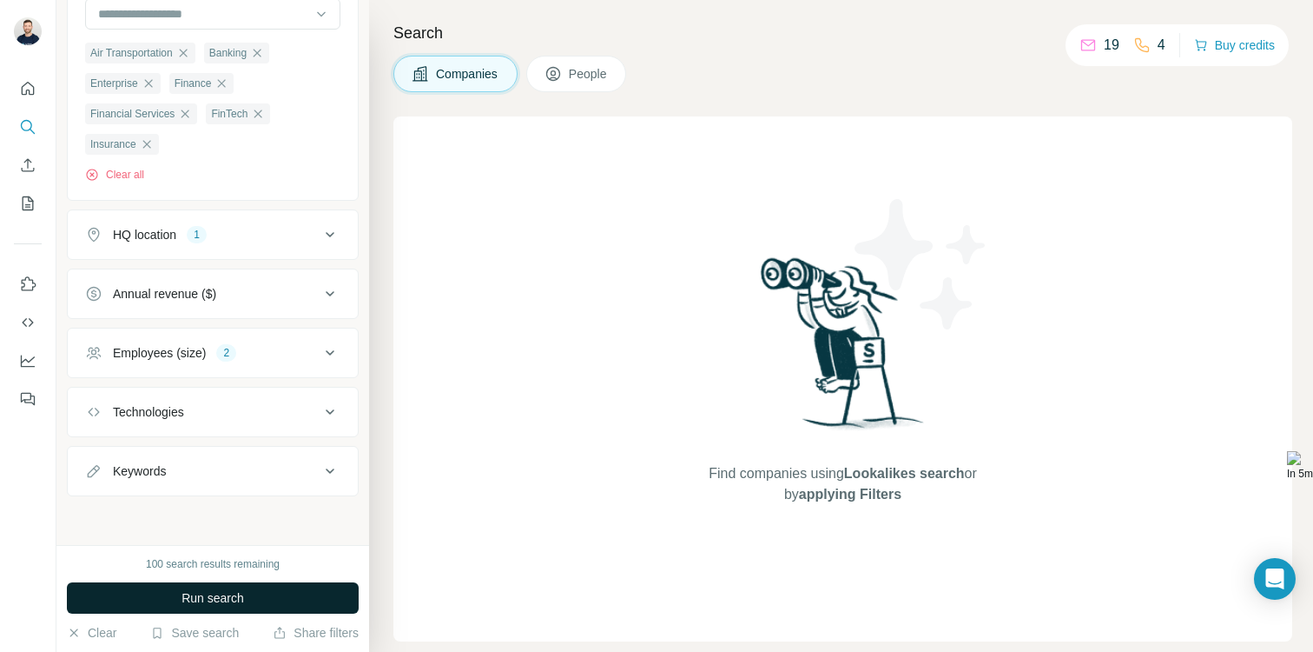
click at [210, 592] on span "Run search" at bounding box center [213, 597] width 63 height 17
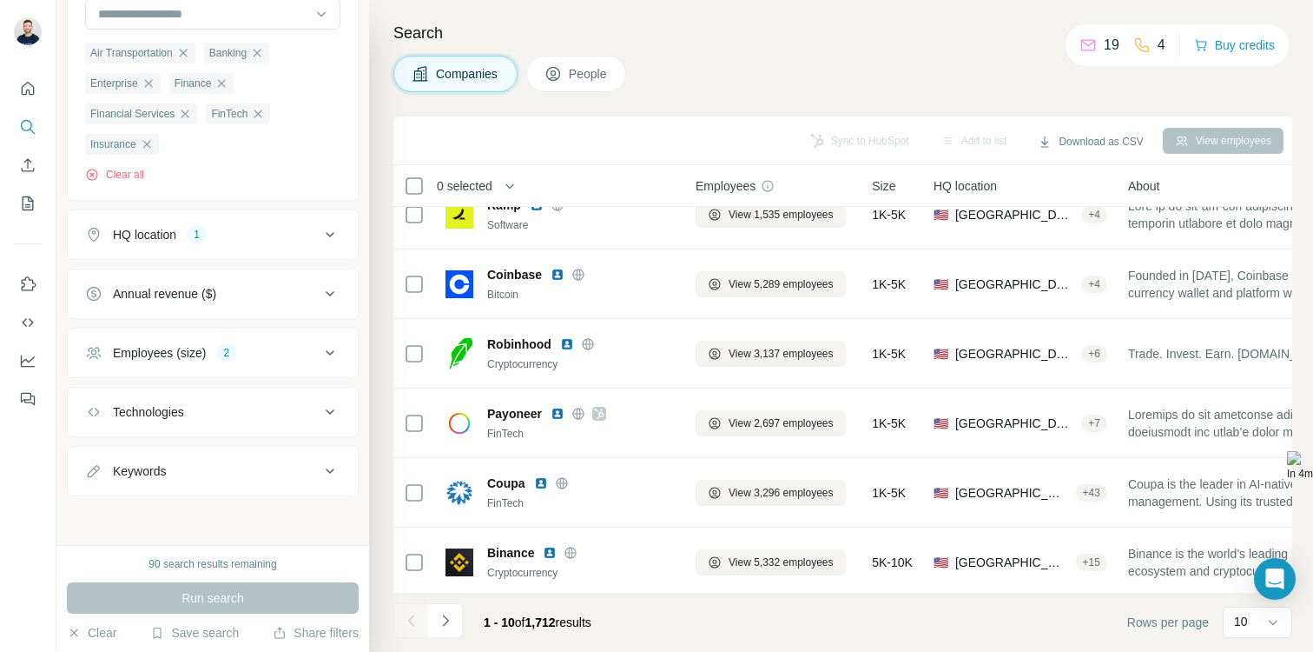
scroll to position [309, 0]
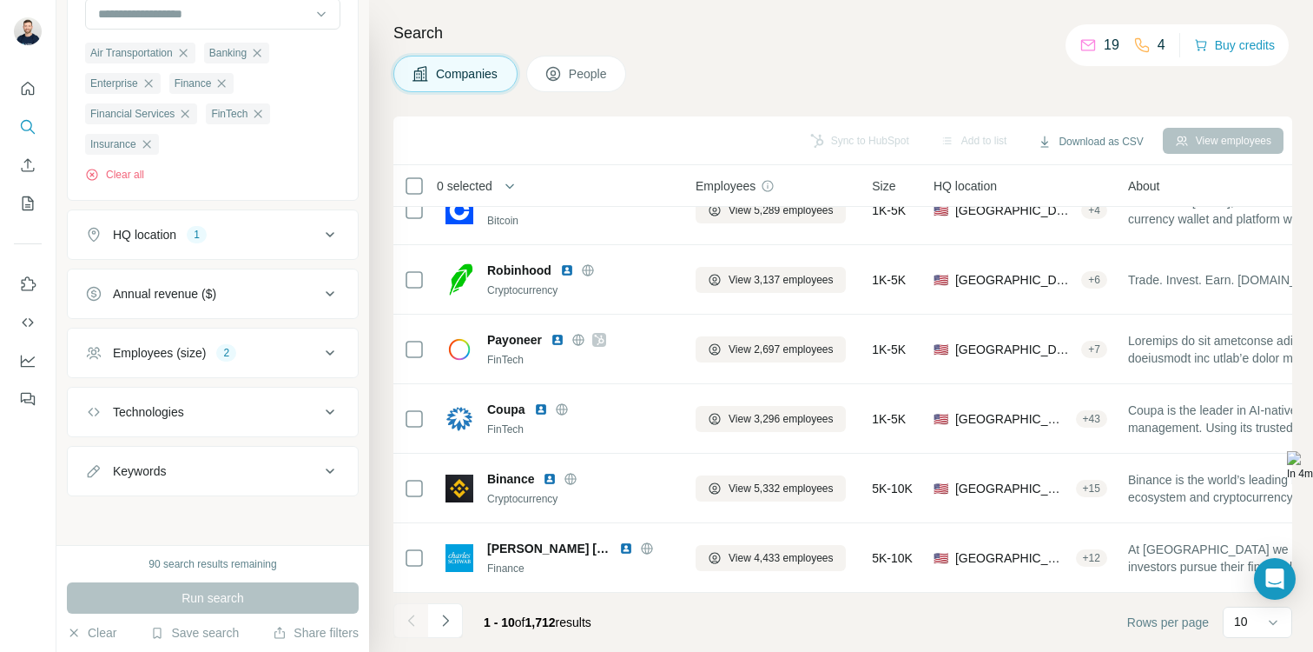
click at [1104, 48] on p "19" at bounding box center [1112, 45] width 16 height 21
click at [1244, 636] on div "10" at bounding box center [1255, 622] width 43 height 30
click at [1242, 632] on div "10" at bounding box center [1255, 622] width 43 height 30
click at [574, 79] on span "People" at bounding box center [589, 73] width 40 height 17
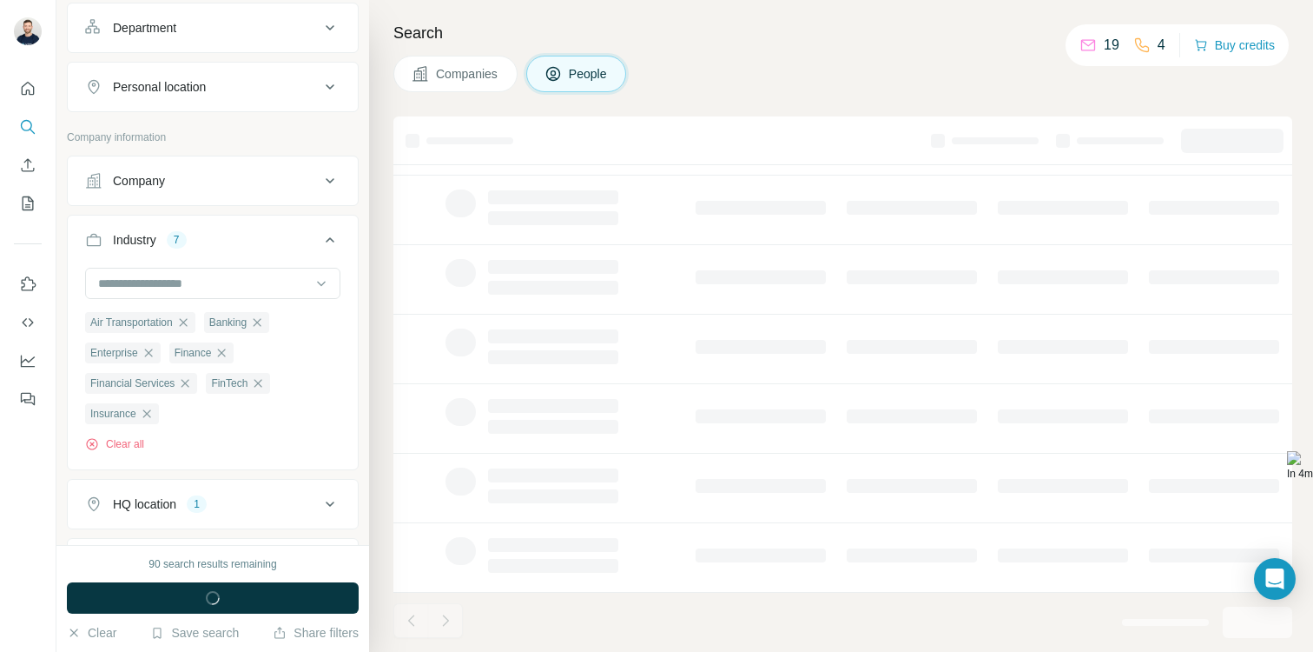
scroll to position [661, 0]
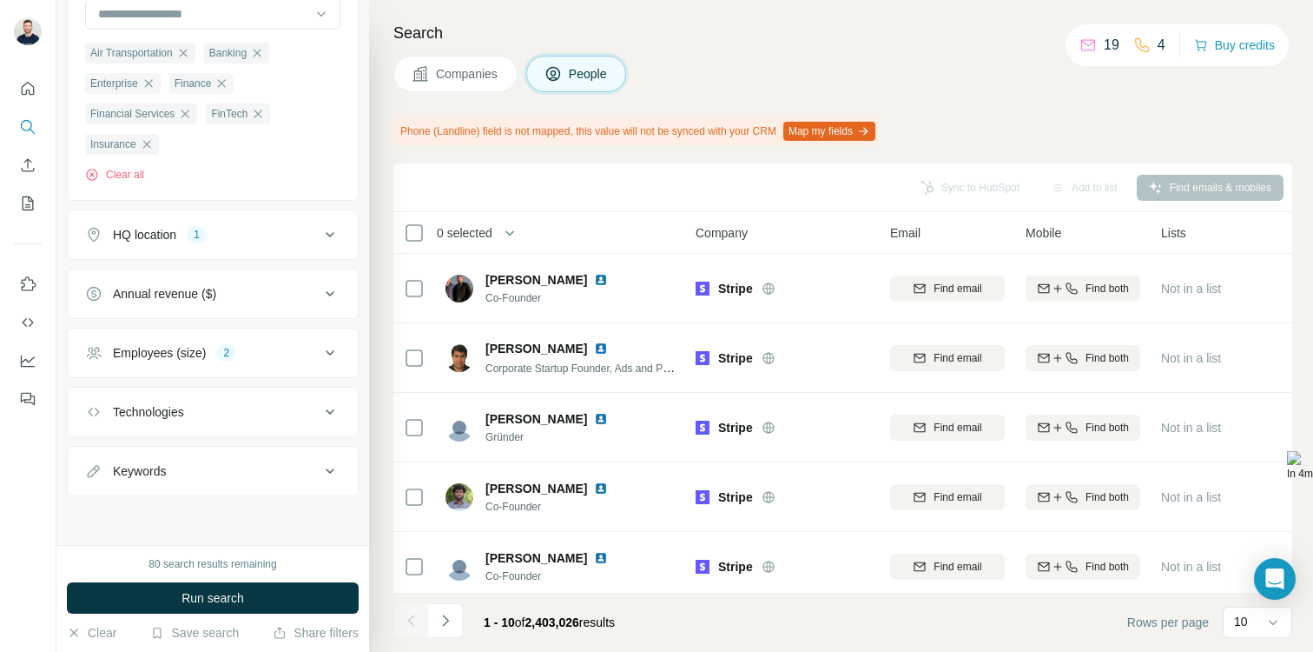
click at [461, 75] on span "Companies" at bounding box center [467, 73] width 63 height 17
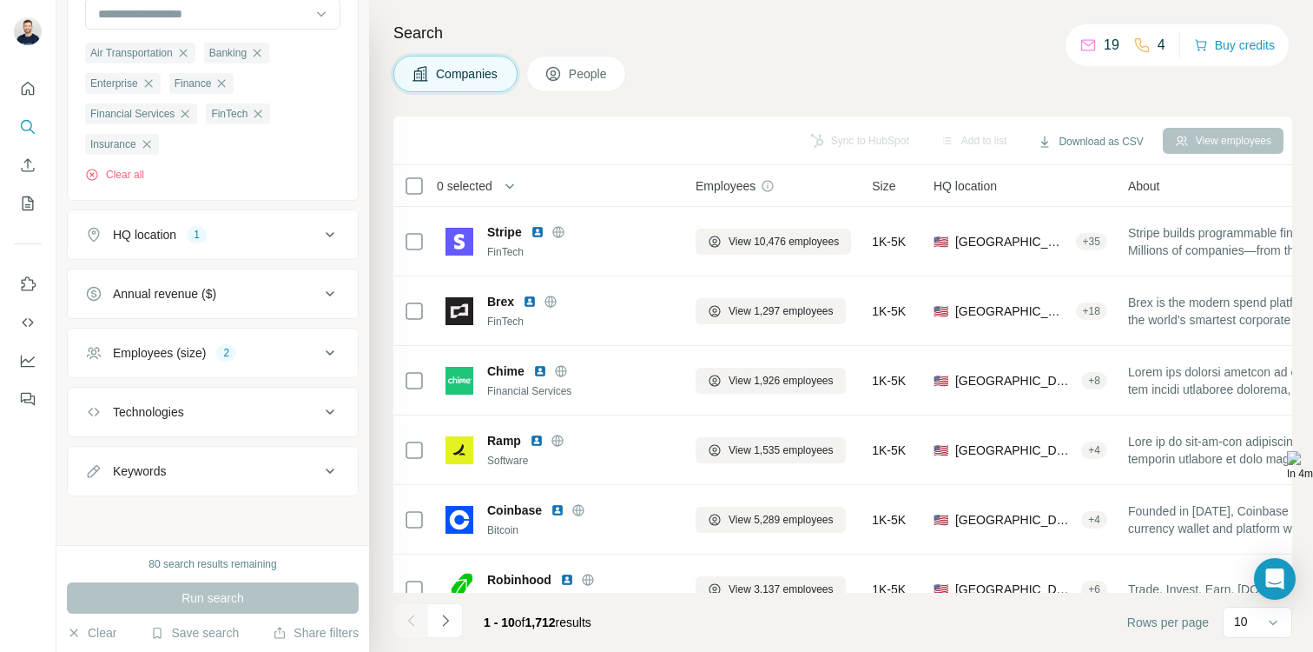
scroll to position [390, 0]
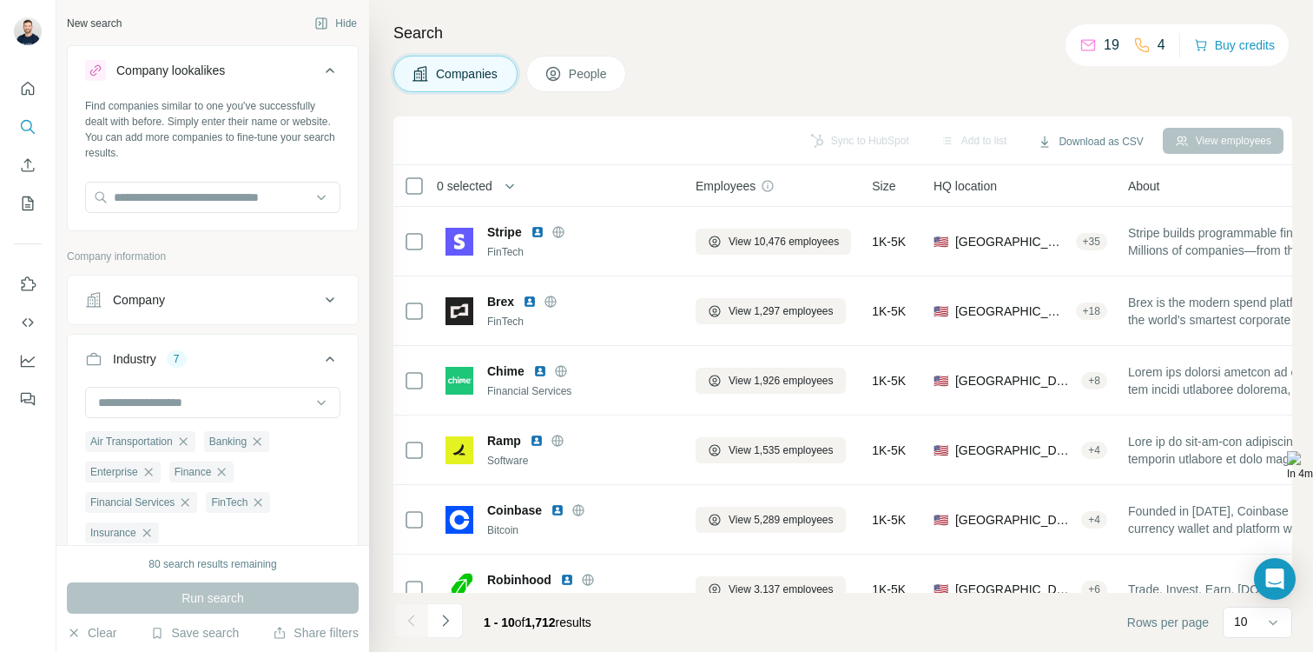
click at [331, 301] on icon at bounding box center [330, 299] width 9 height 5
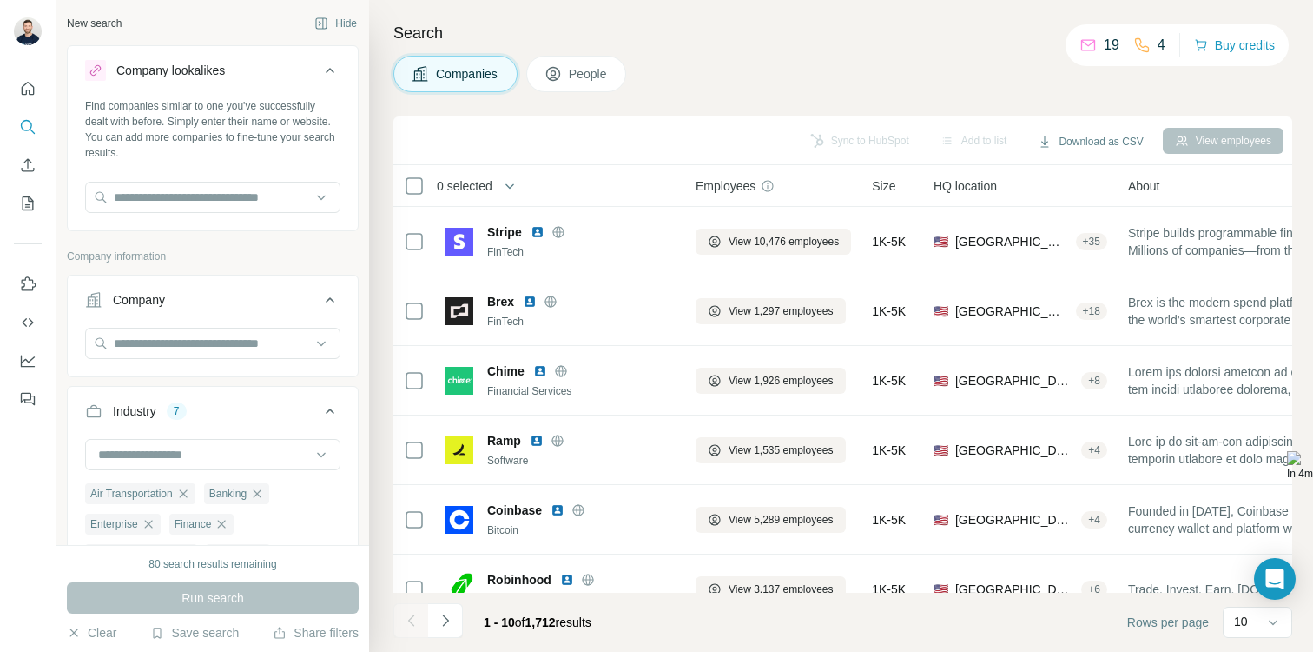
click at [330, 308] on icon at bounding box center [330, 299] width 21 height 21
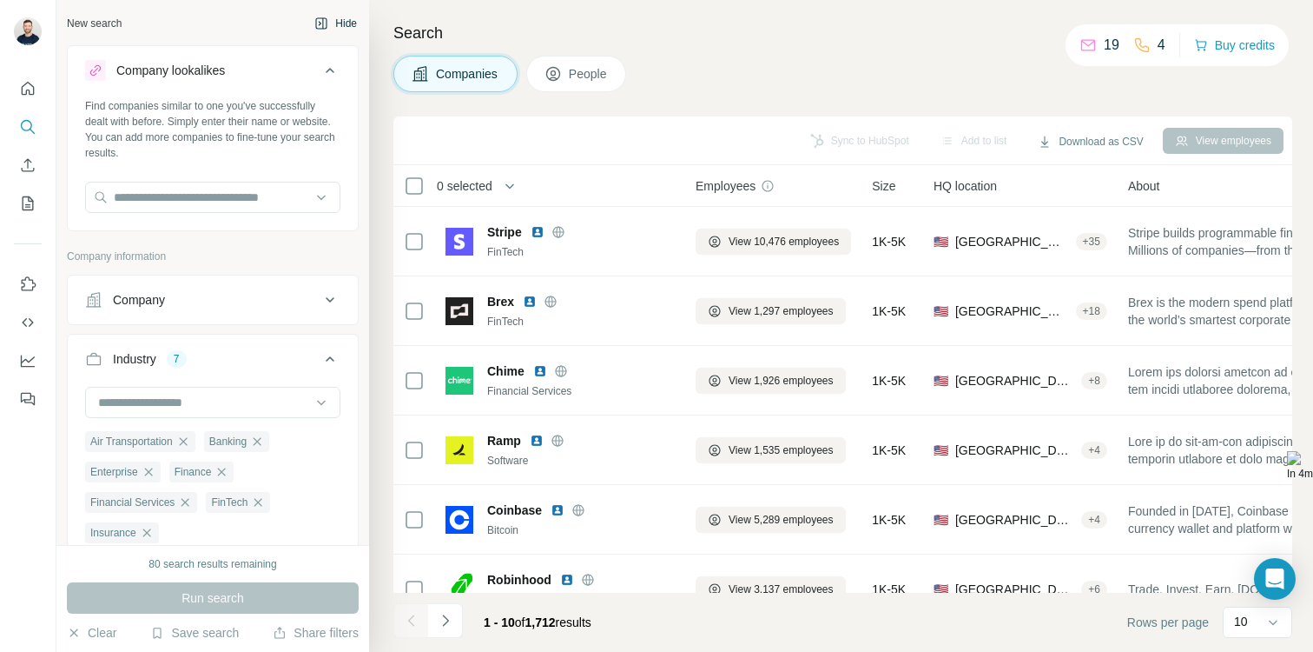
click at [322, 19] on icon "button" at bounding box center [321, 24] width 14 height 14
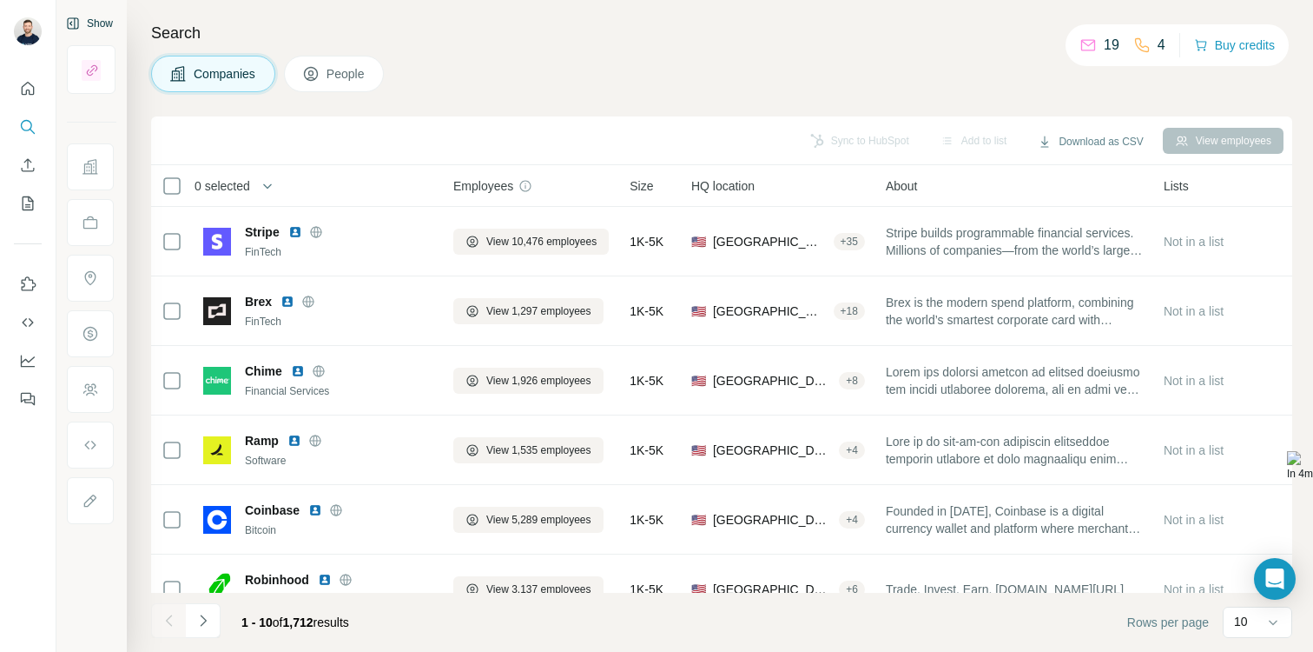
click at [357, 78] on span "People" at bounding box center [347, 73] width 40 height 17
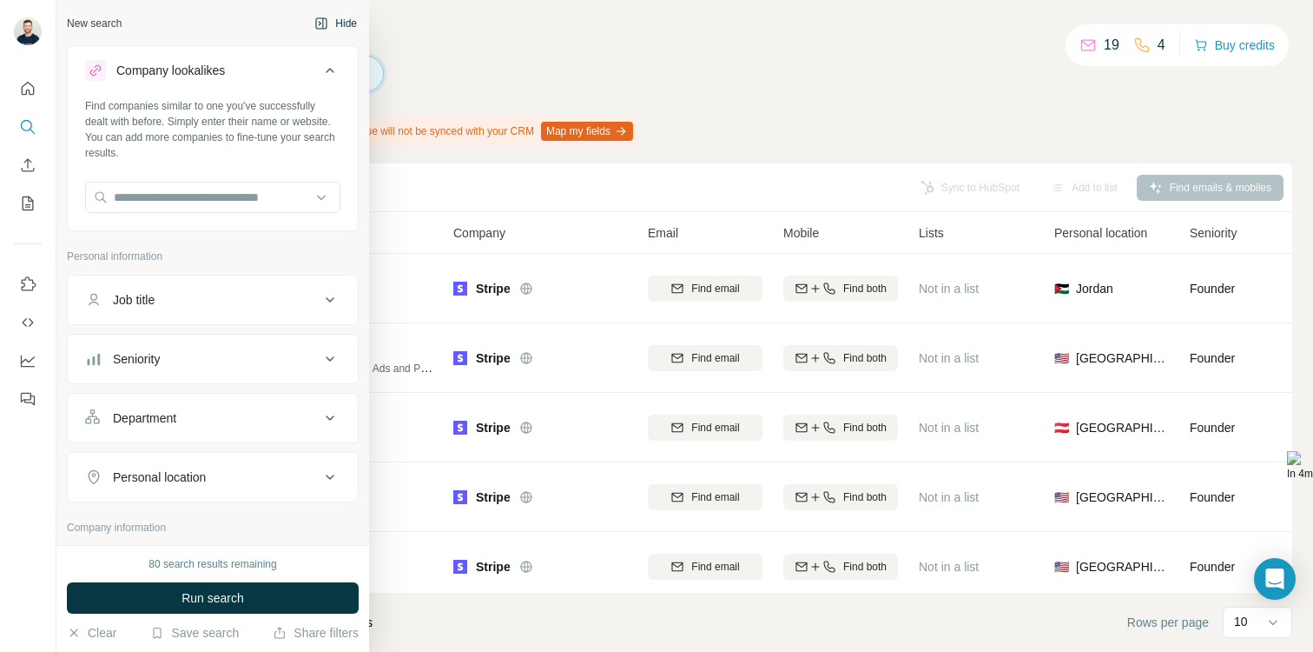
click at [334, 23] on button "Hide" at bounding box center [335, 23] width 67 height 26
click at [101, 23] on div "New search" at bounding box center [94, 24] width 55 height 16
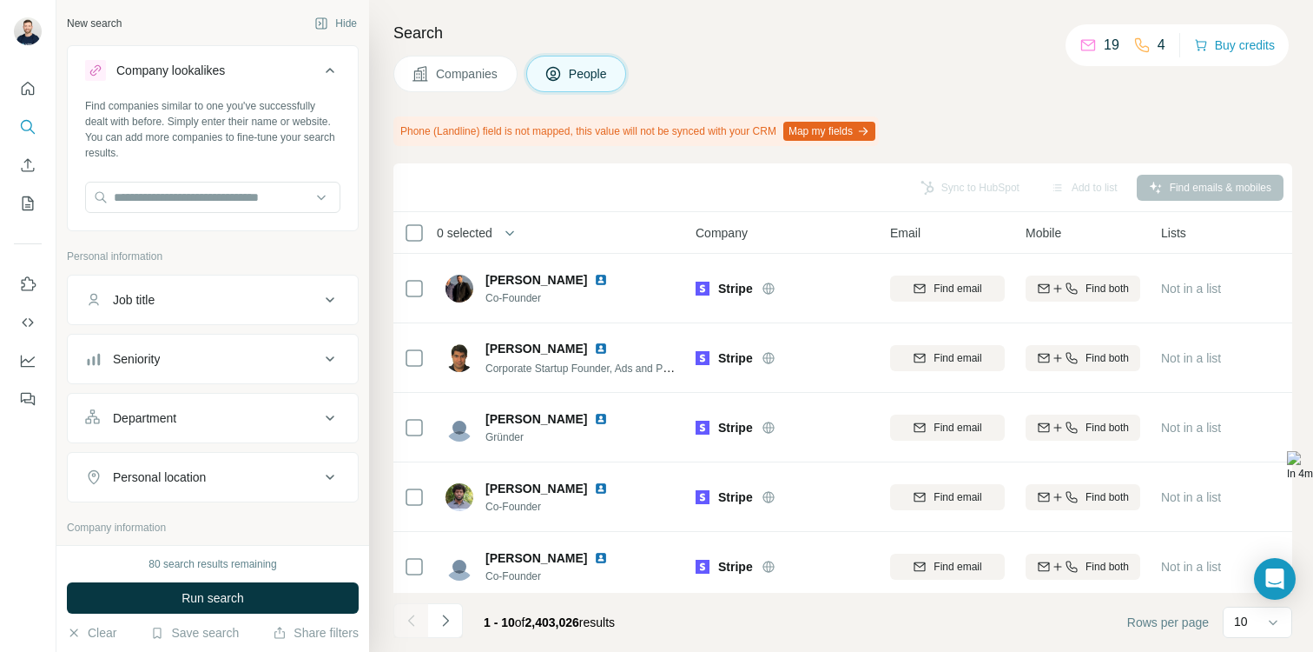
click at [285, 302] on div "Job title" at bounding box center [202, 299] width 235 height 17
click at [261, 296] on div "Job title" at bounding box center [202, 299] width 235 height 17
click at [219, 399] on button "Department" at bounding box center [213, 418] width 290 height 42
click at [187, 460] on input at bounding box center [203, 461] width 215 height 19
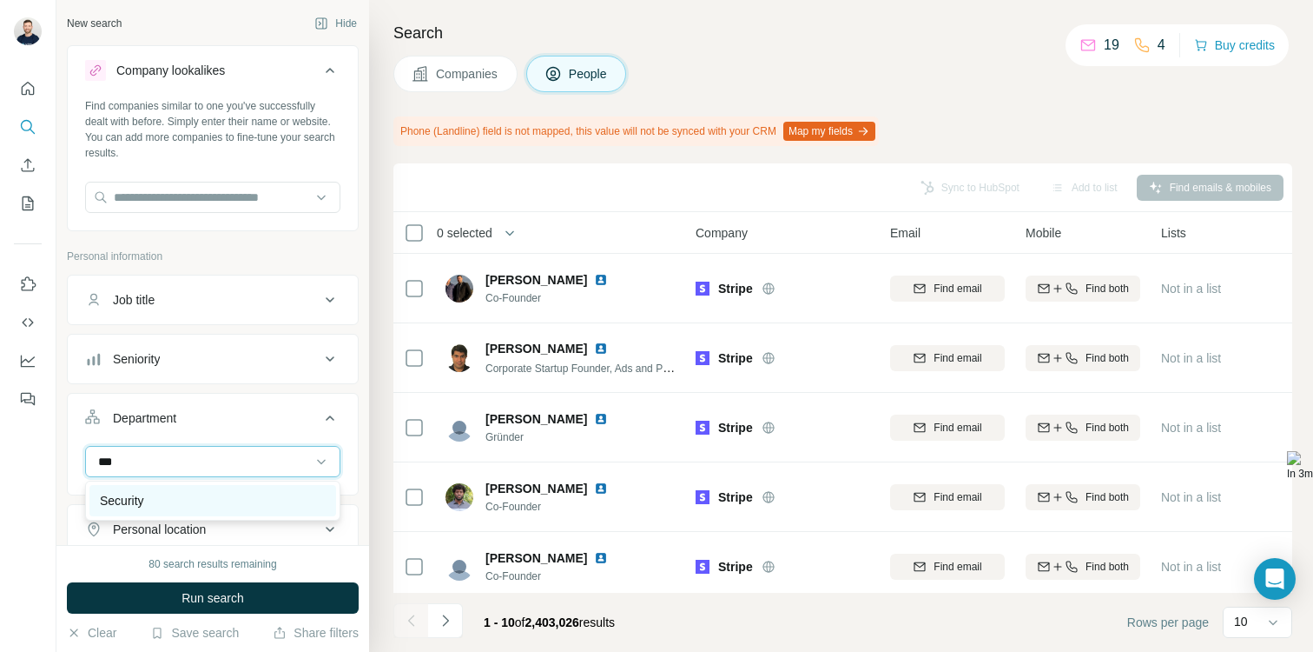
type input "***"
click at [167, 506] on div "Security" at bounding box center [213, 500] width 226 height 17
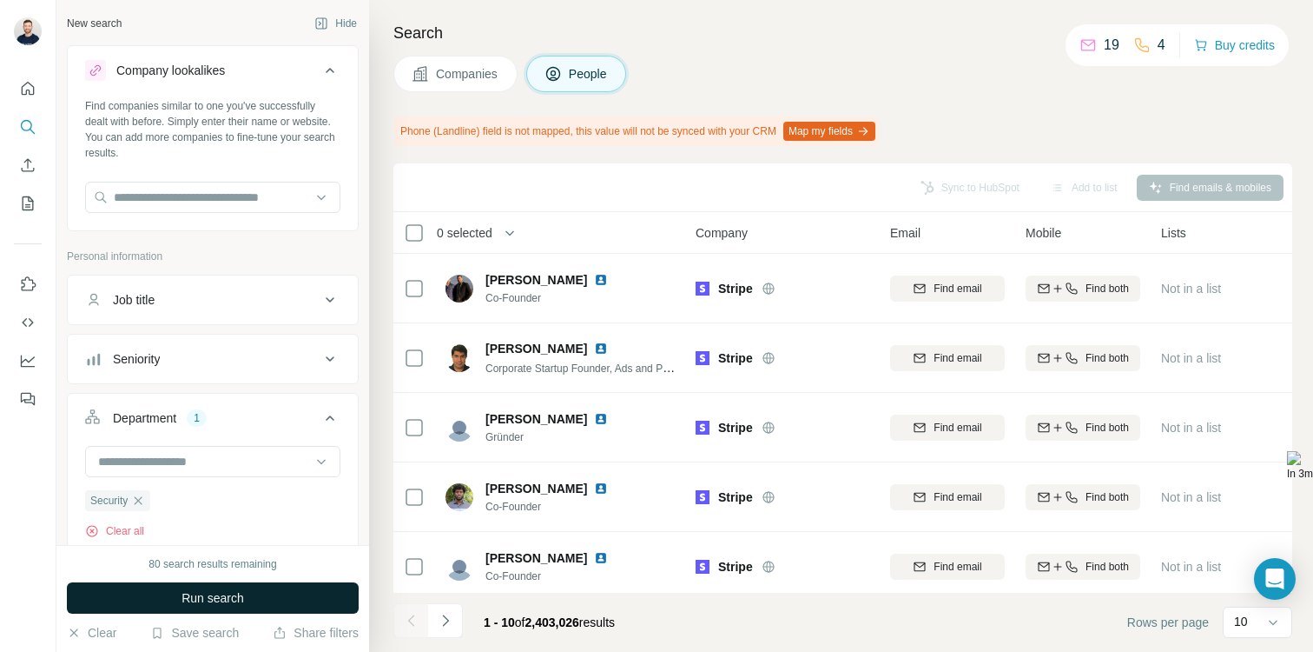
click at [277, 592] on button "Run search" at bounding box center [213, 597] width 292 height 31
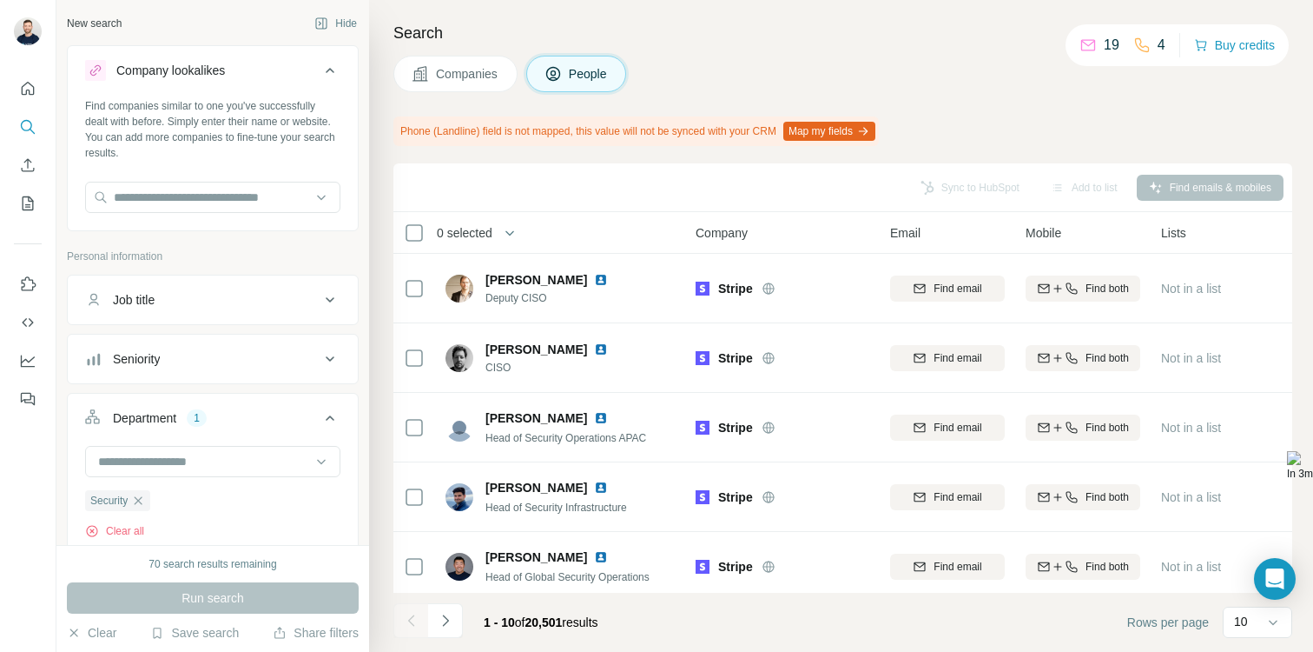
click at [480, 73] on span "Companies" at bounding box center [467, 73] width 63 height 17
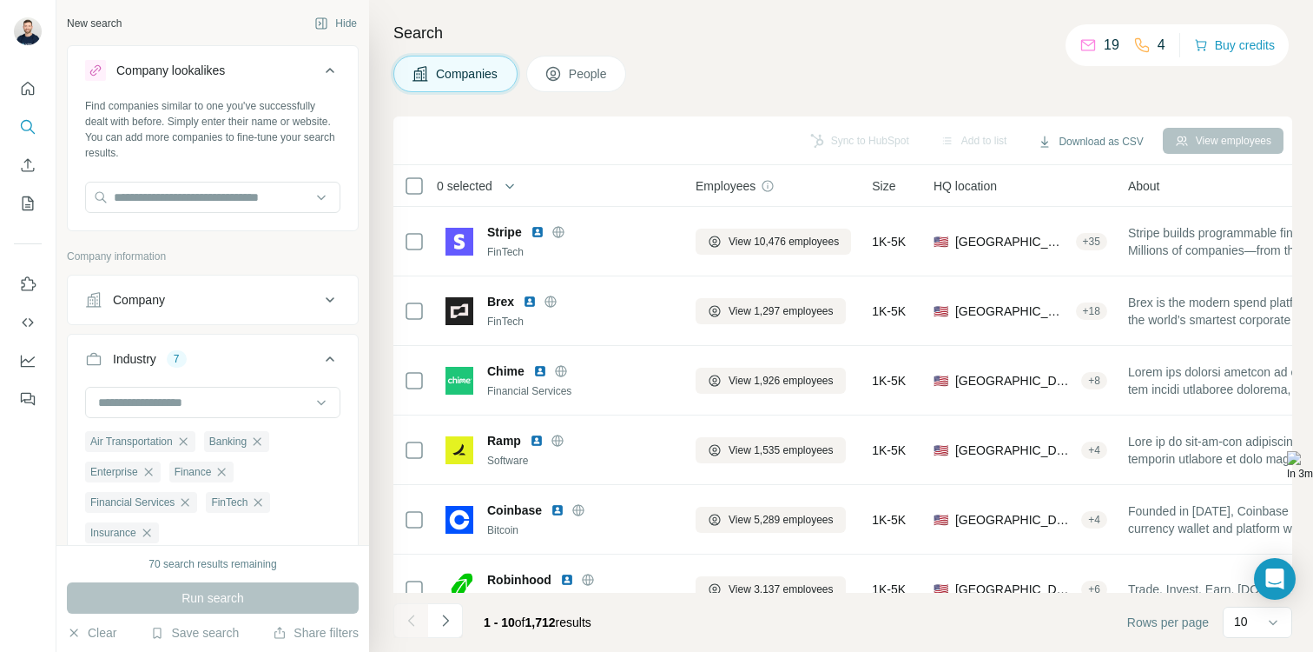
click at [607, 83] on button "People" at bounding box center [576, 74] width 101 height 36
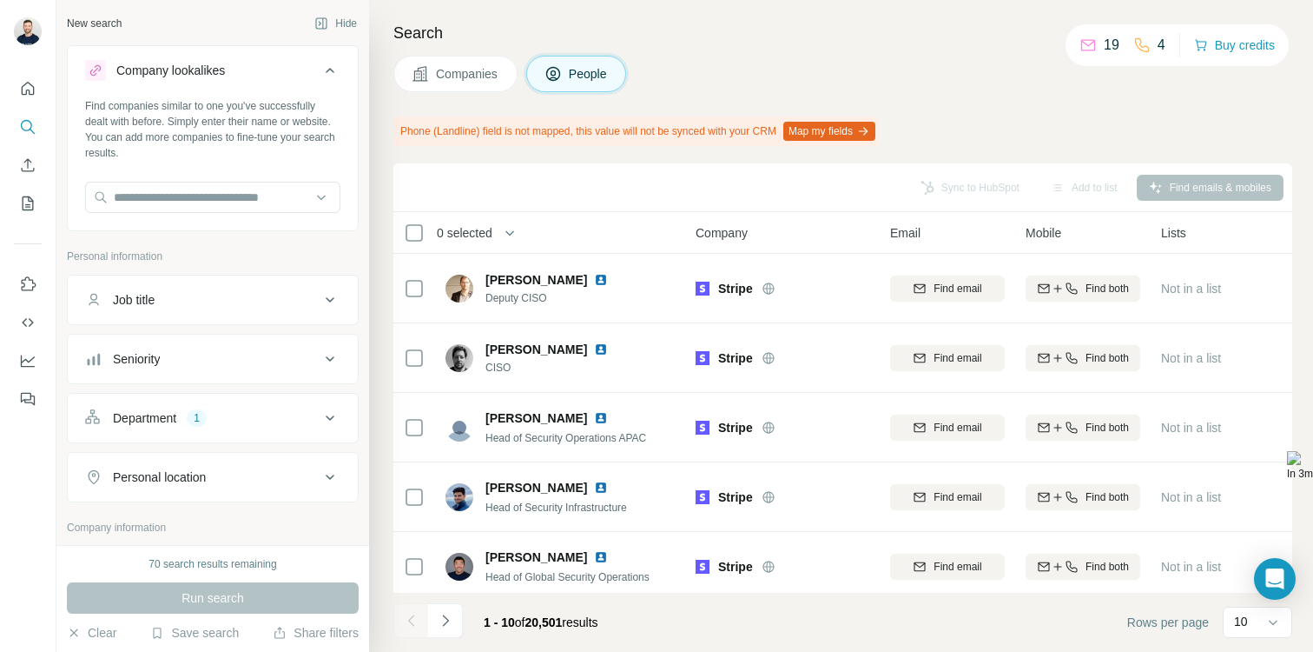
click at [234, 362] on div "Seniority" at bounding box center [202, 358] width 235 height 17
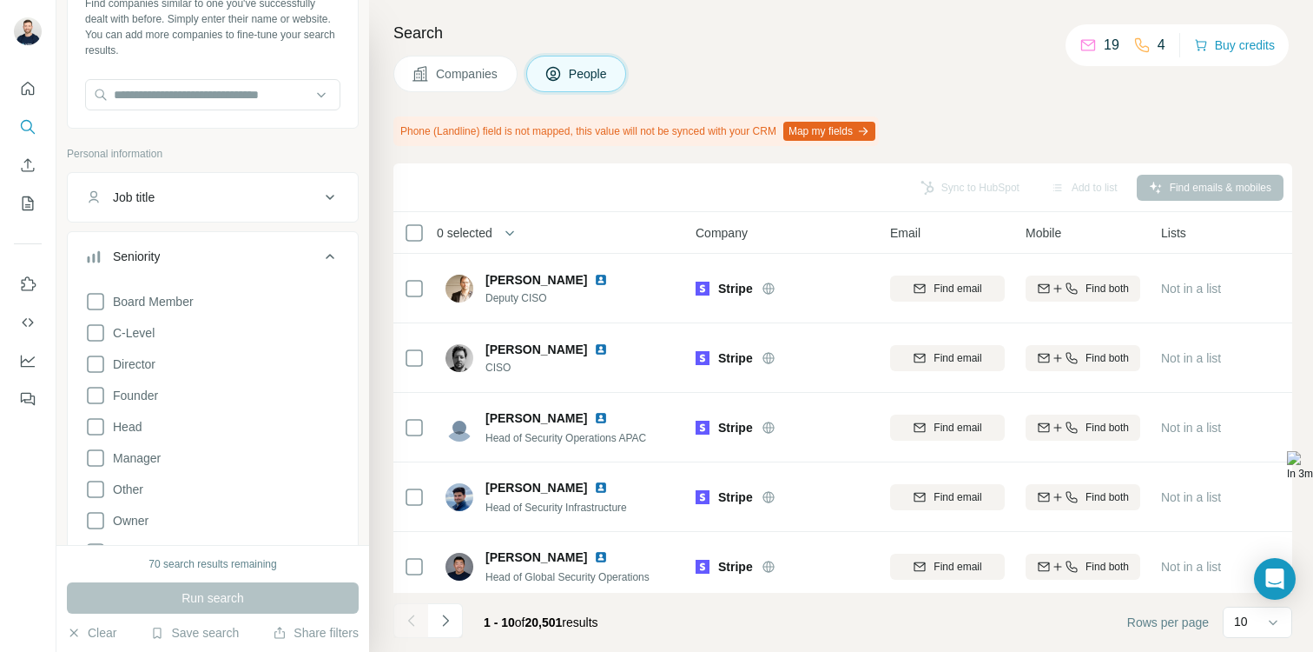
scroll to position [117, 0]
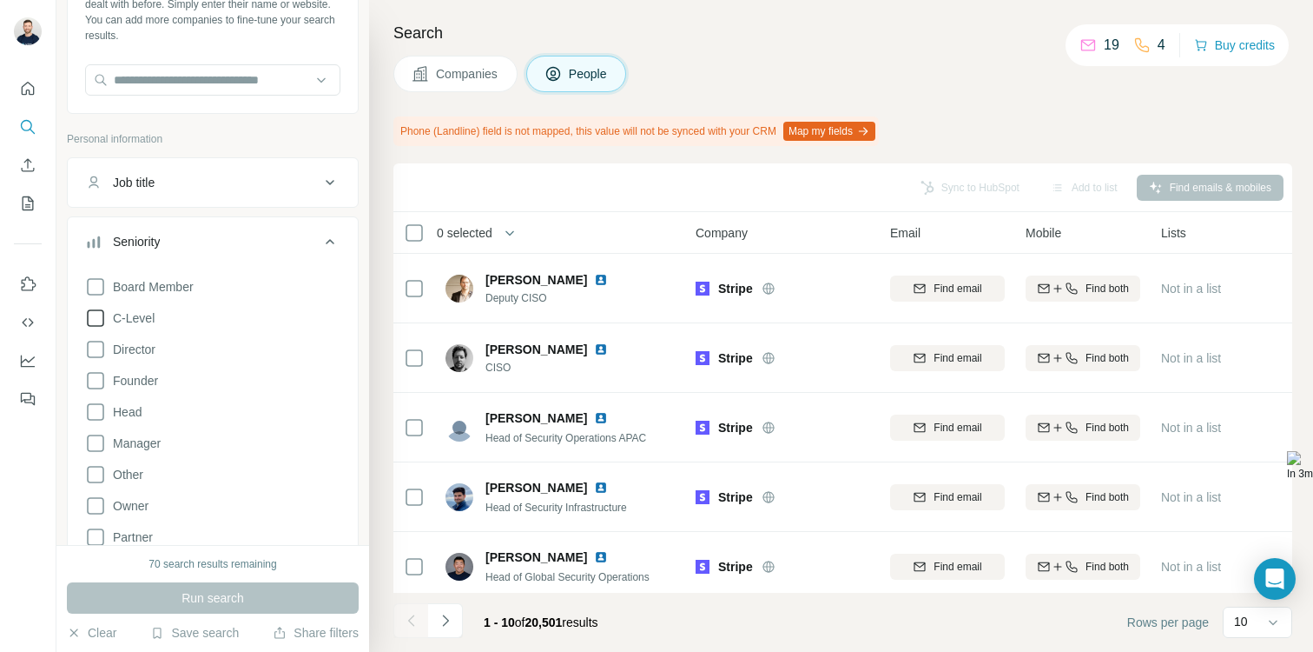
click at [99, 315] on icon at bounding box center [95, 318] width 21 height 21
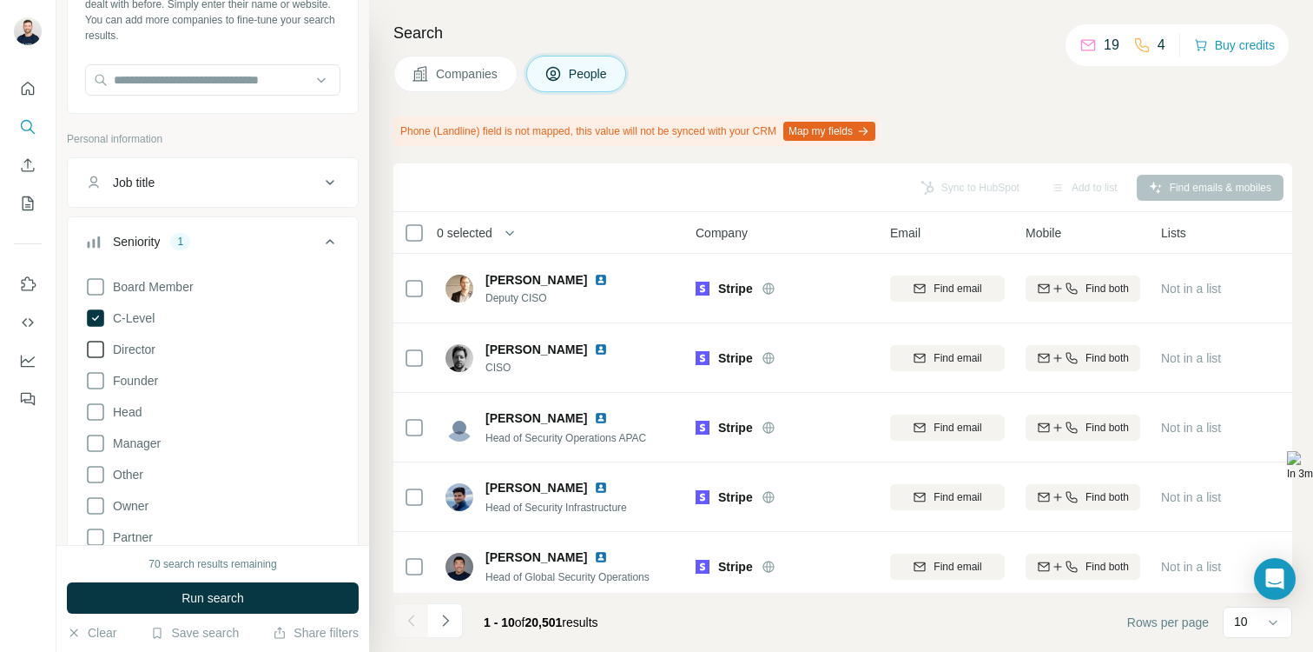
click at [99, 342] on icon at bounding box center [95, 349] width 21 height 21
click at [663, 31] on h4 "Search" at bounding box center [843, 33] width 899 height 24
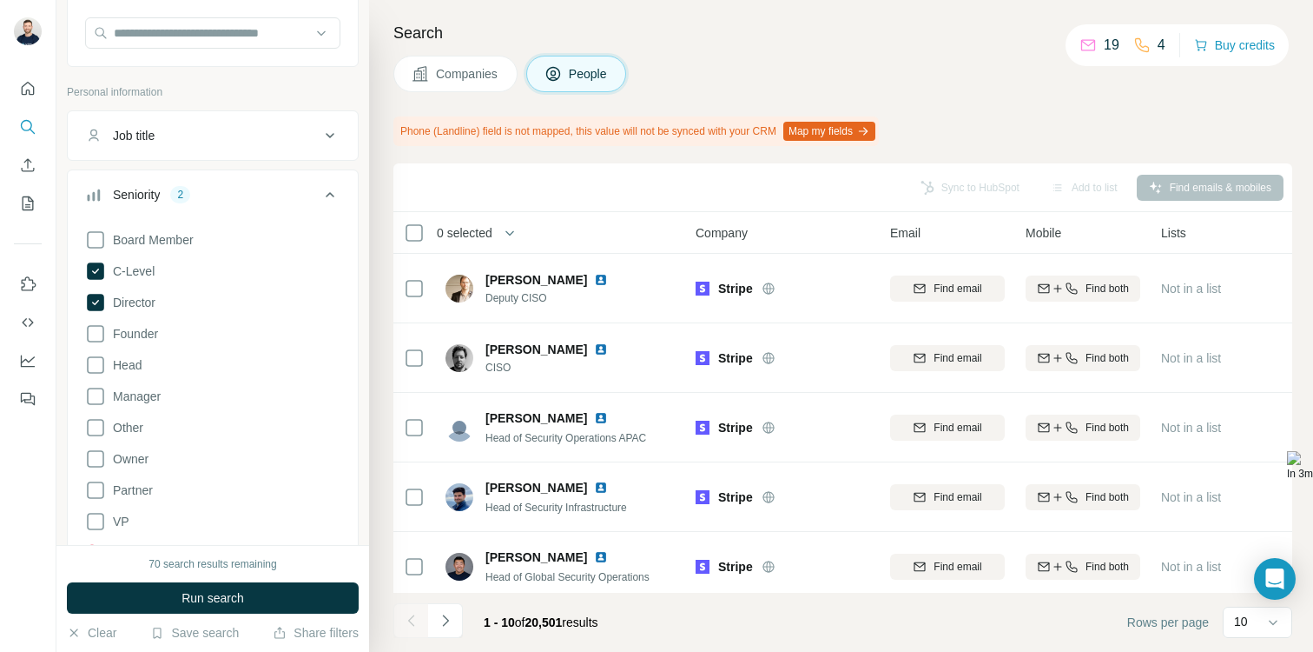
scroll to position [177, 0]
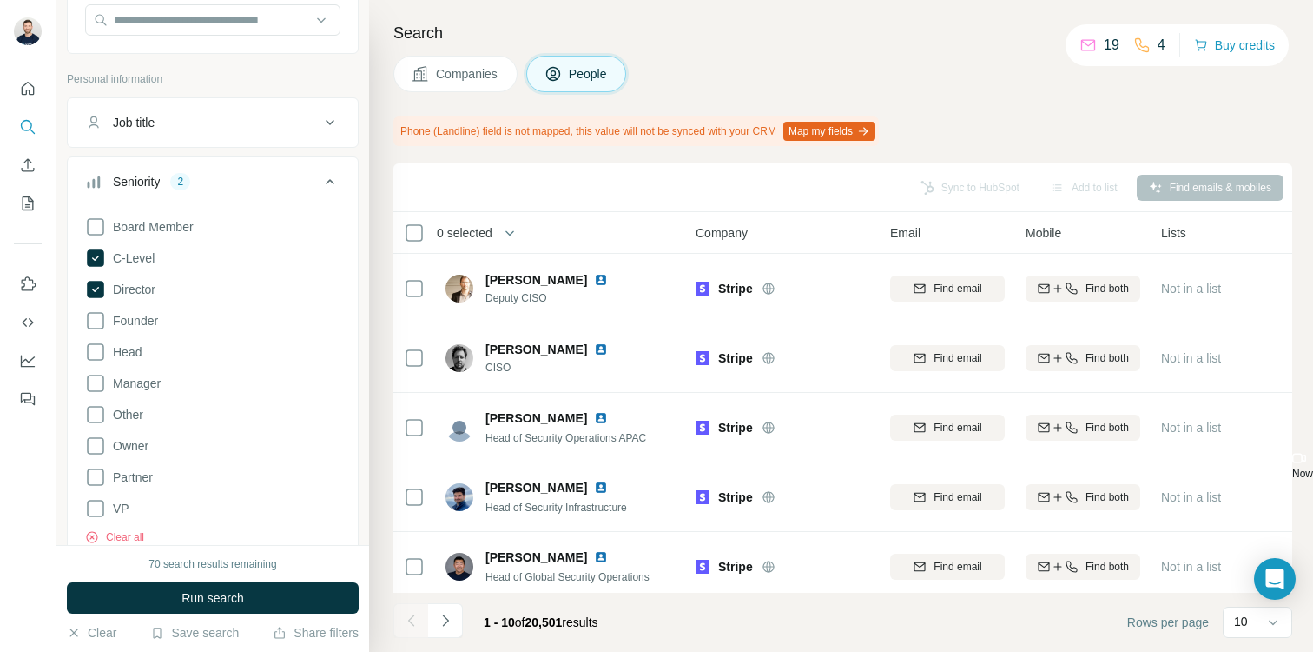
click at [911, 56] on div "Companies People" at bounding box center [843, 74] width 899 height 36
click at [745, 83] on div "Companies People" at bounding box center [843, 74] width 899 height 36
click at [747, 76] on div "Companies People" at bounding box center [843, 74] width 899 height 36
